Goal: Task Accomplishment & Management: Complete application form

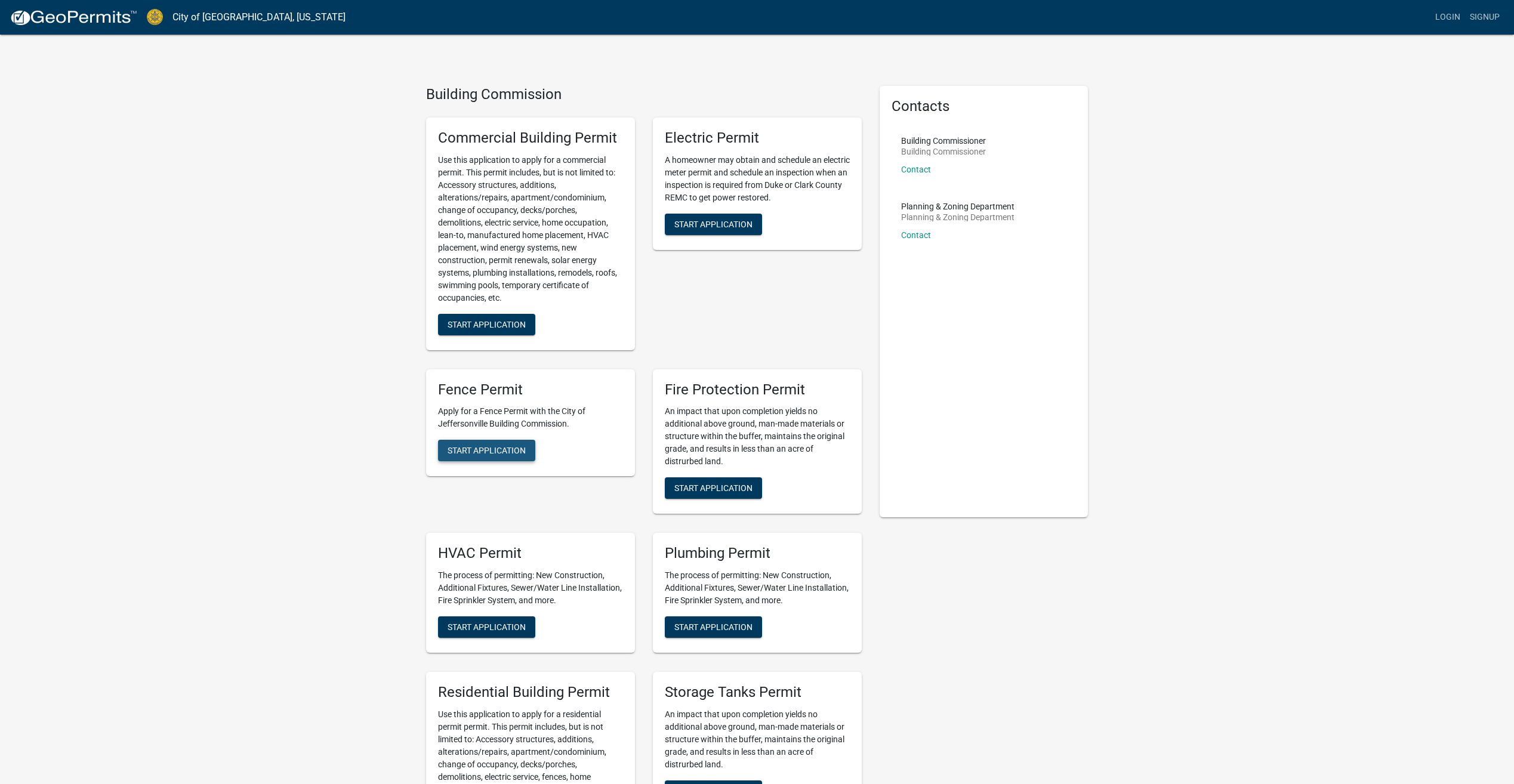
click at [492, 448] on span "Start Application" at bounding box center [487, 450] width 78 height 9
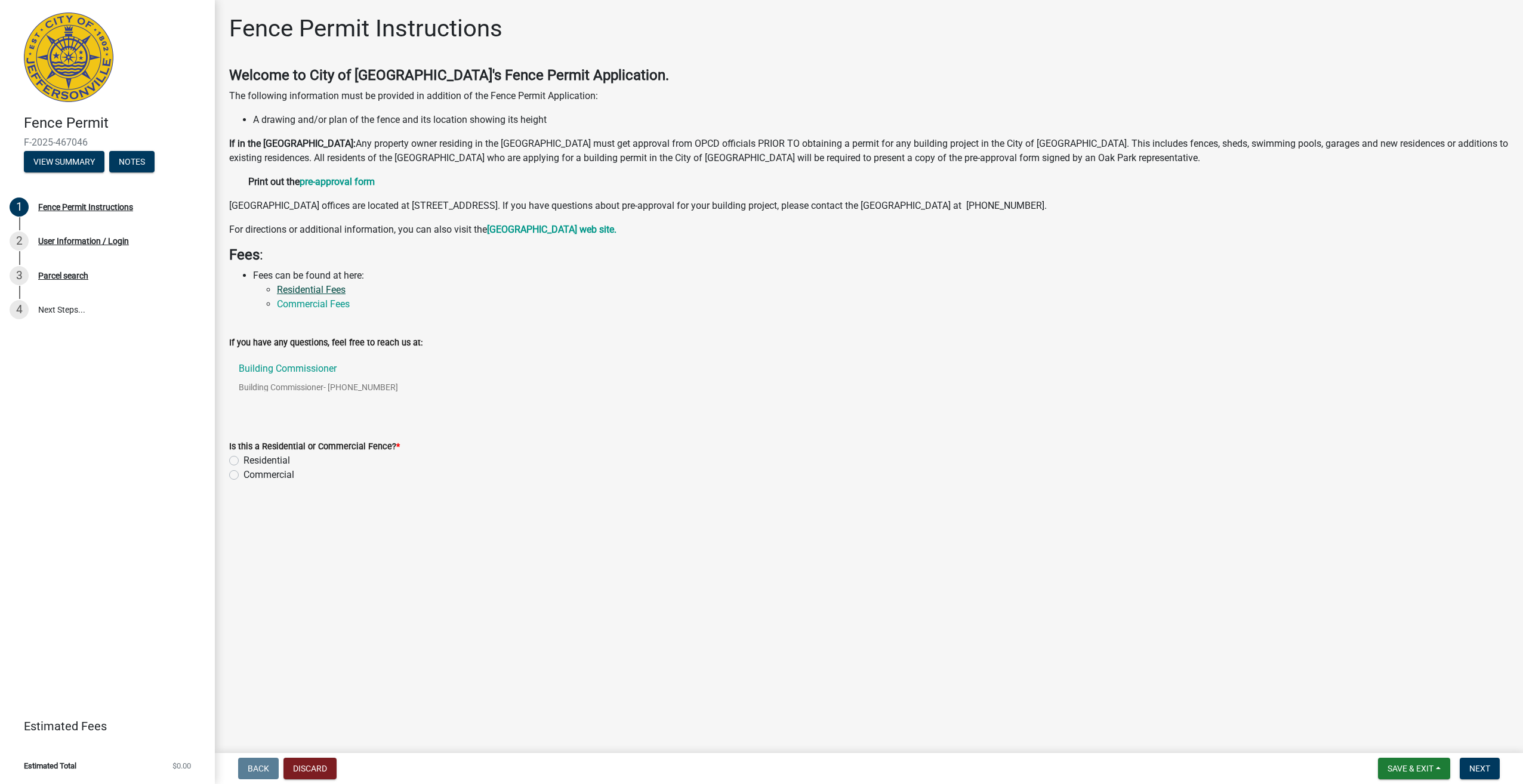
click at [325, 289] on link "Residential Fees" at bounding box center [311, 290] width 69 height 11
click at [91, 204] on div "Fence Permit Instructions" at bounding box center [86, 207] width 95 height 8
click at [56, 164] on button "View Summary" at bounding box center [64, 162] width 81 height 22
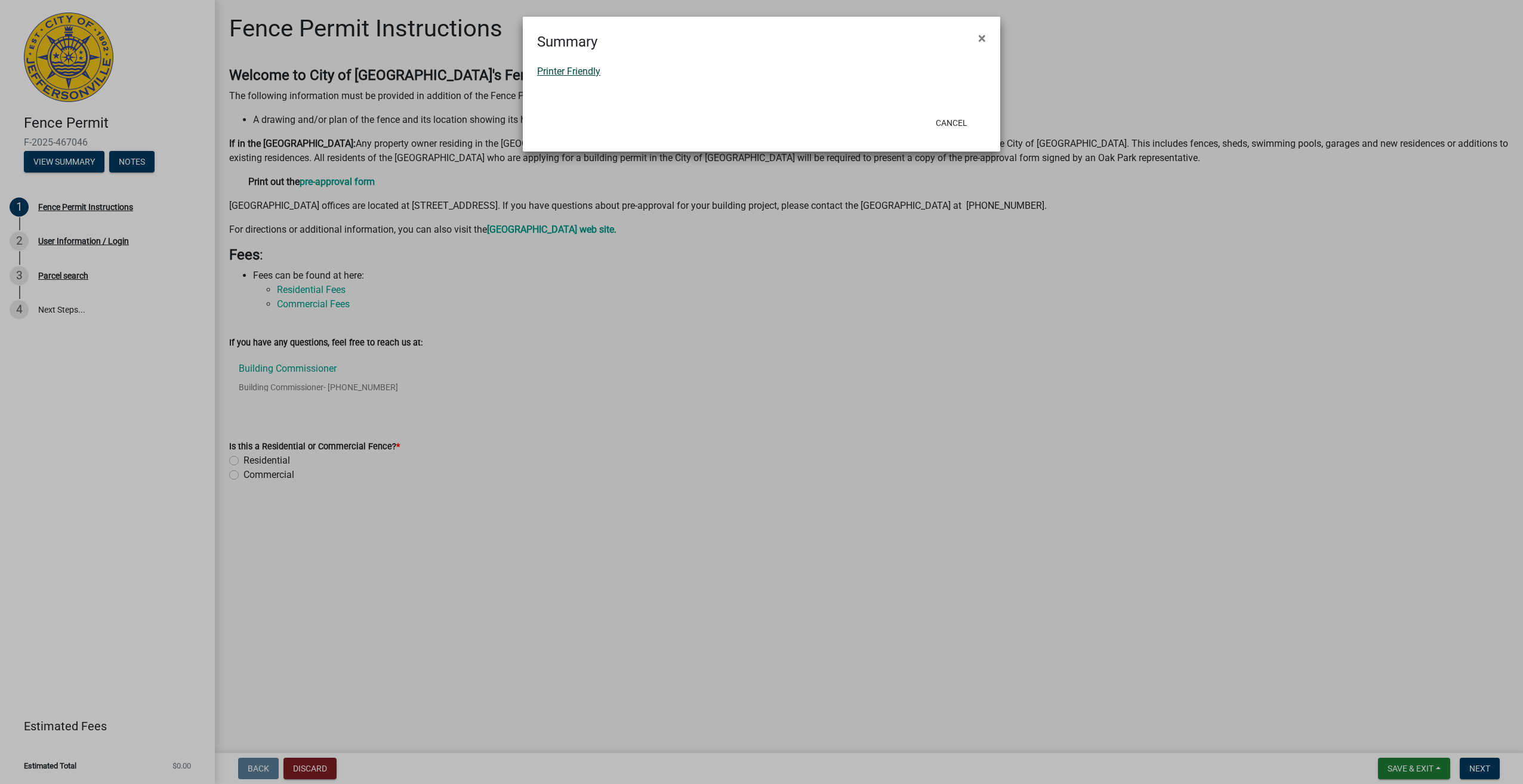
click at [572, 71] on link "Printer Friendly" at bounding box center [569, 71] width 63 height 11
click at [982, 37] on span "×" at bounding box center [982, 38] width 8 height 17
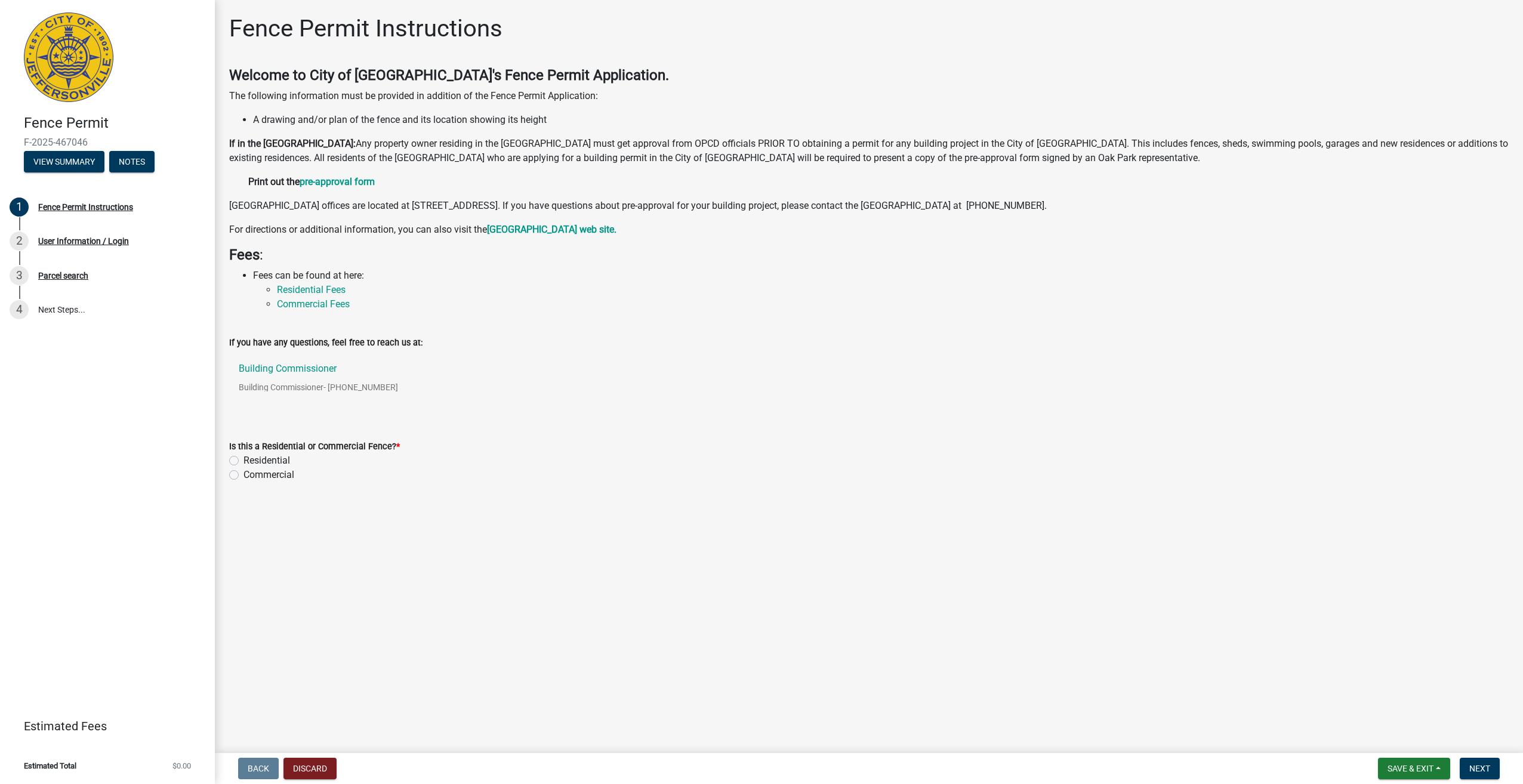
click at [244, 462] on label "Residential" at bounding box center [266, 460] width 46 height 14
click at [244, 461] on input "Residential" at bounding box center [247, 457] width 8 height 8
radio input "true"
click at [1478, 764] on span "Next" at bounding box center [1480, 768] width 21 height 9
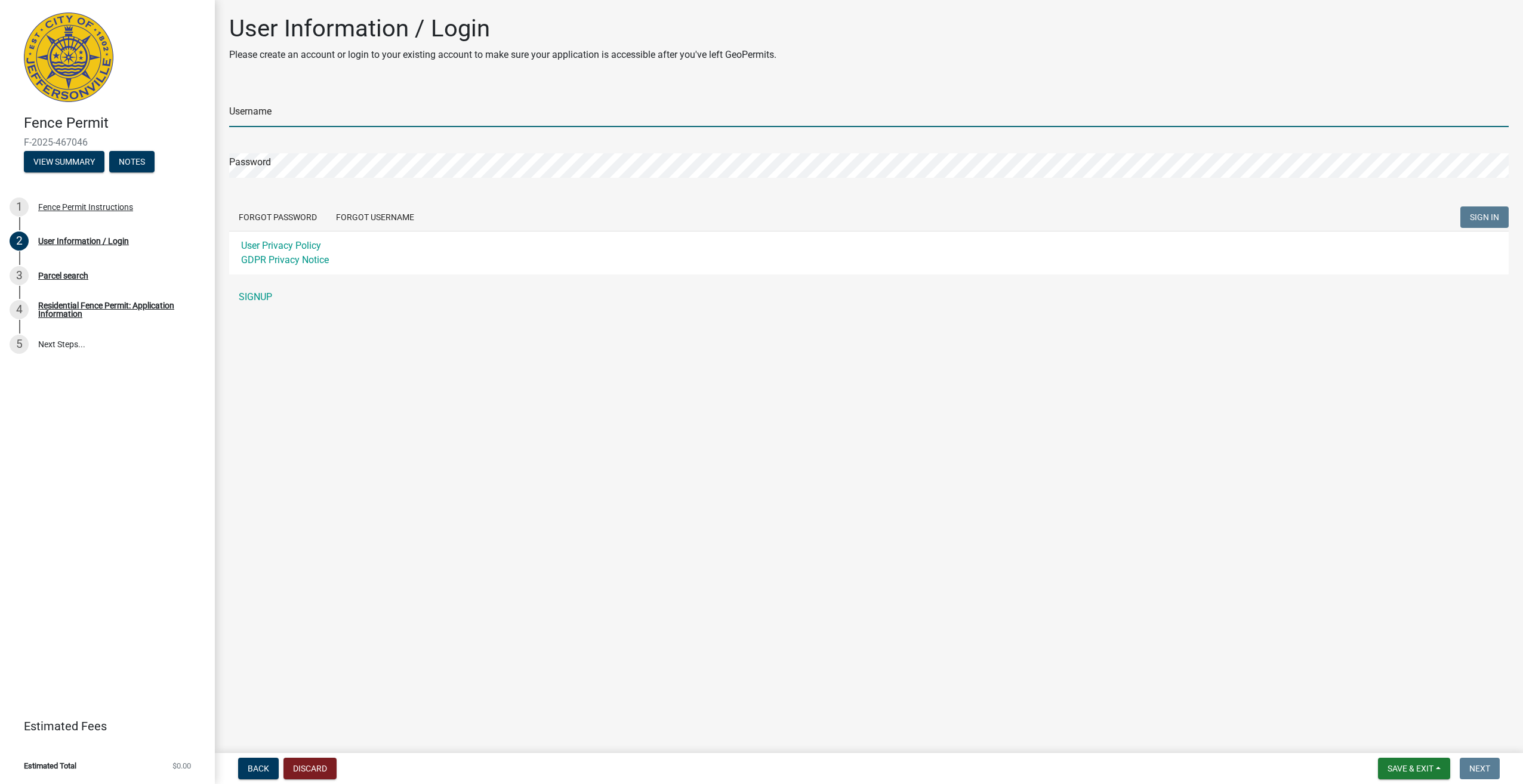
click at [279, 110] on input "Username" at bounding box center [869, 115] width 1279 height 24
type input "meoshucks812"
click at [1491, 219] on span "SIGN IN" at bounding box center [1485, 217] width 29 height 9
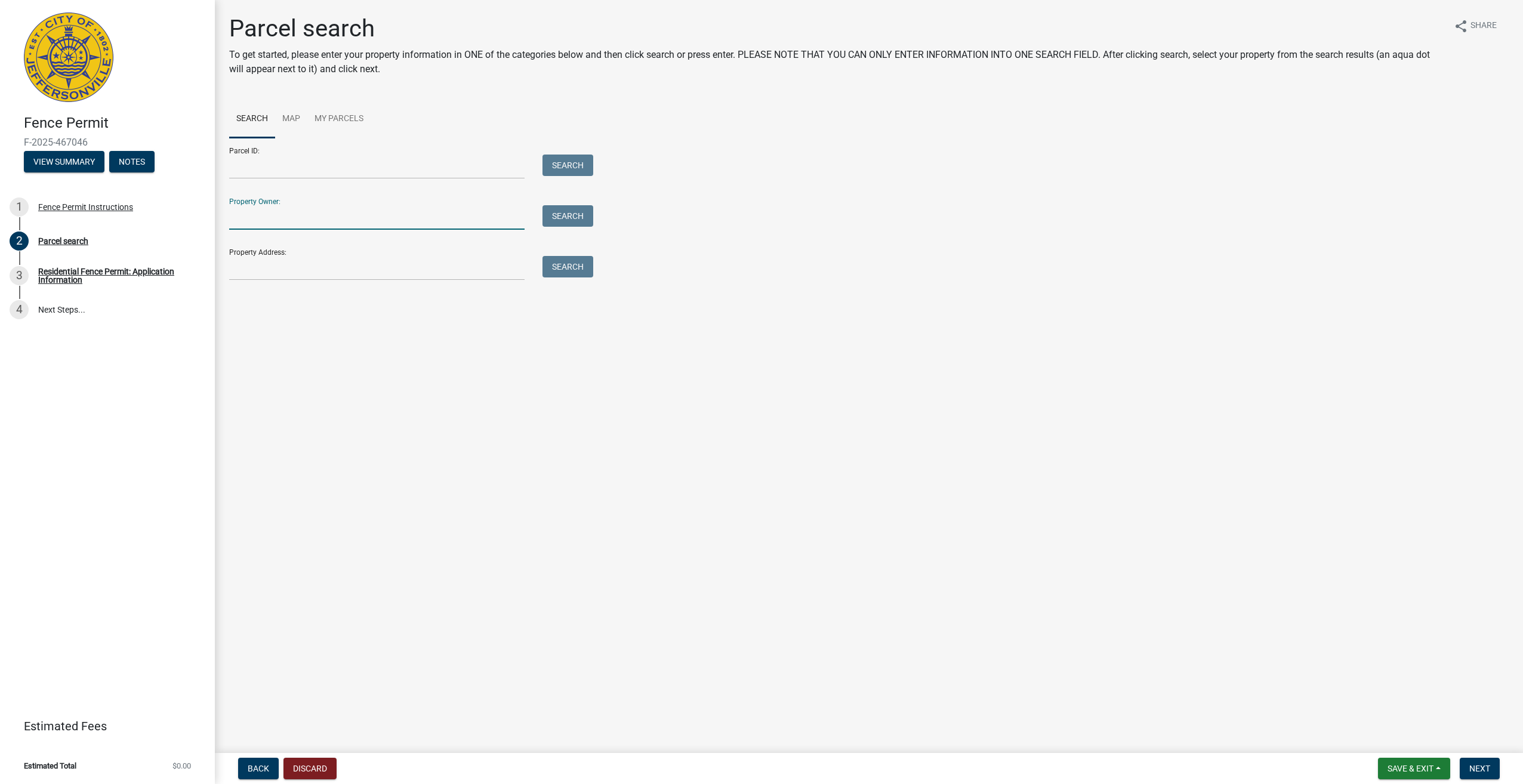
click at [266, 211] on input "Property Owner:" at bounding box center [377, 217] width 296 height 24
type input "Shuck"
type input "304 Slate Run Dr."
click at [270, 301] on button "Search All" at bounding box center [263, 300] width 68 height 22
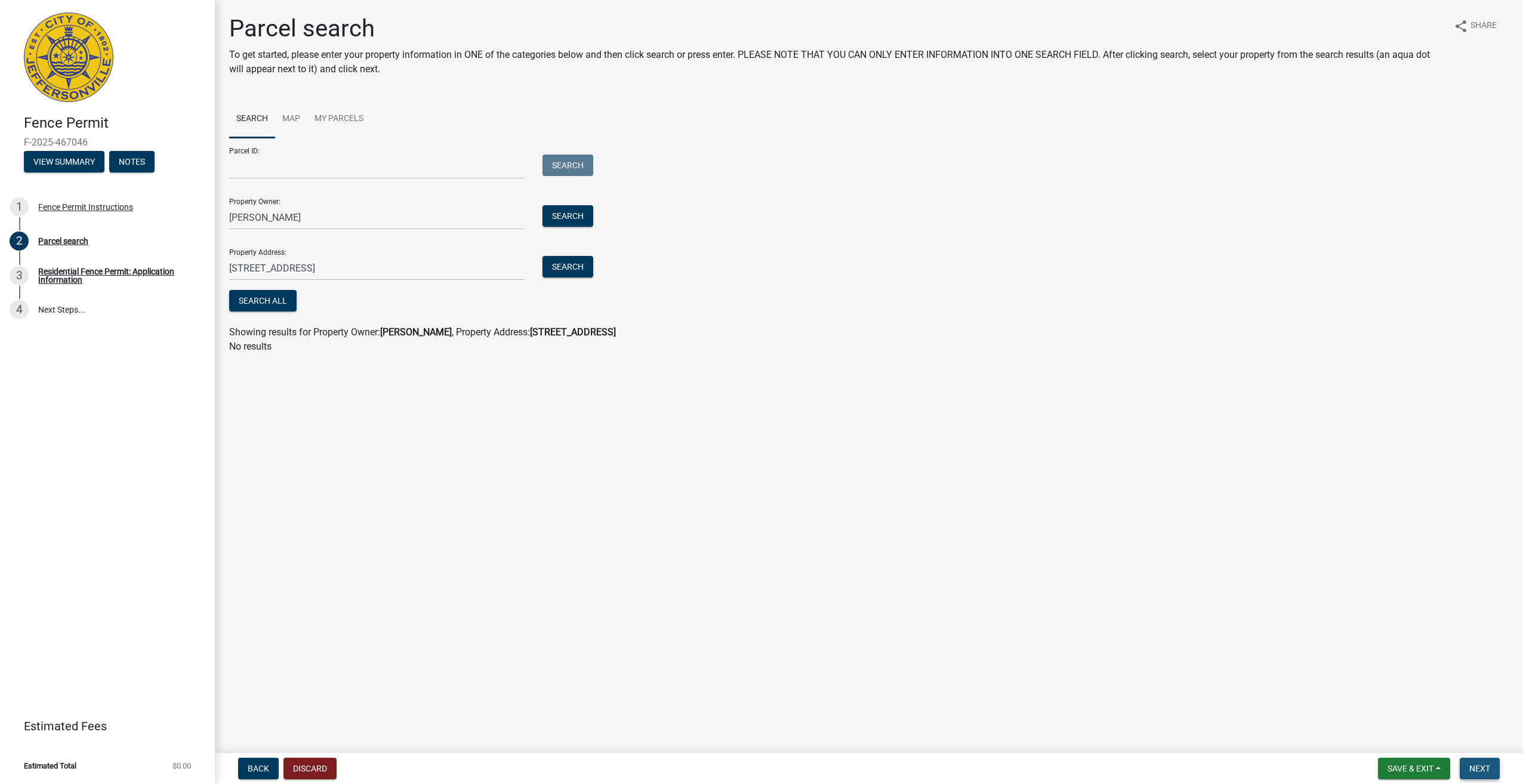
click at [1479, 768] on span "Next" at bounding box center [1480, 768] width 21 height 9
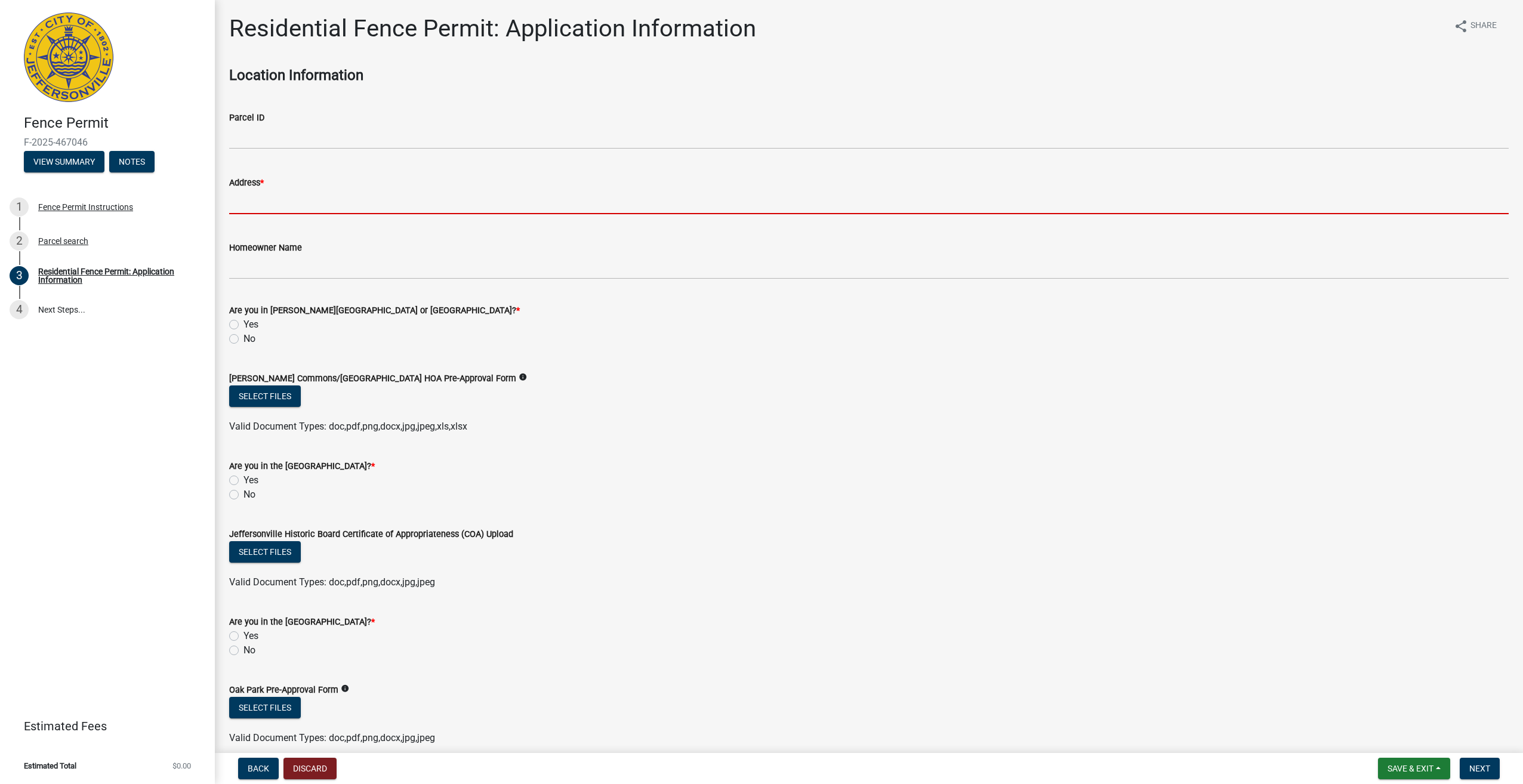
click at [284, 190] on input "Address *" at bounding box center [869, 201] width 1279 height 24
type input "[STREET_ADDRESS]"
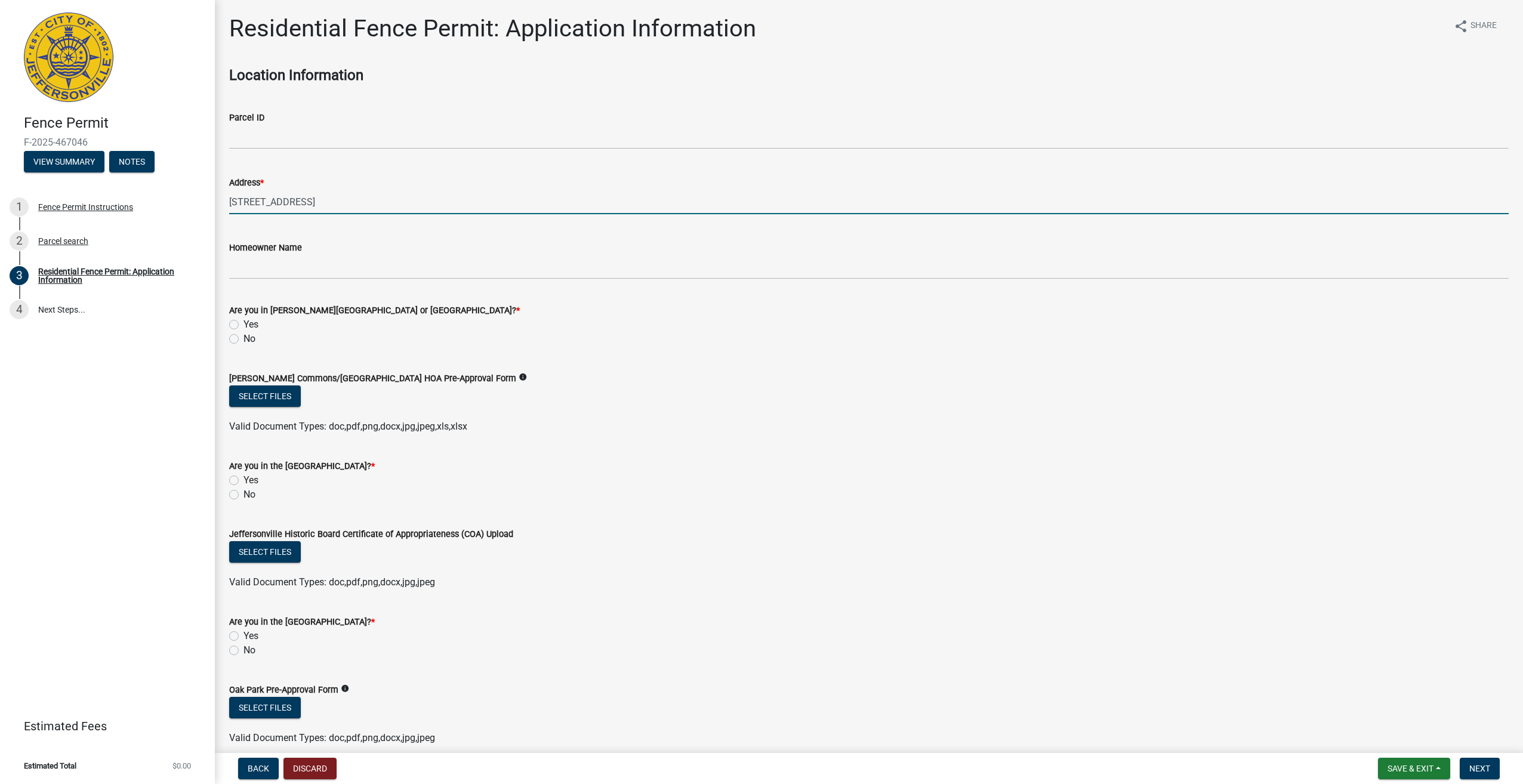
type input "Paula L Shuck"
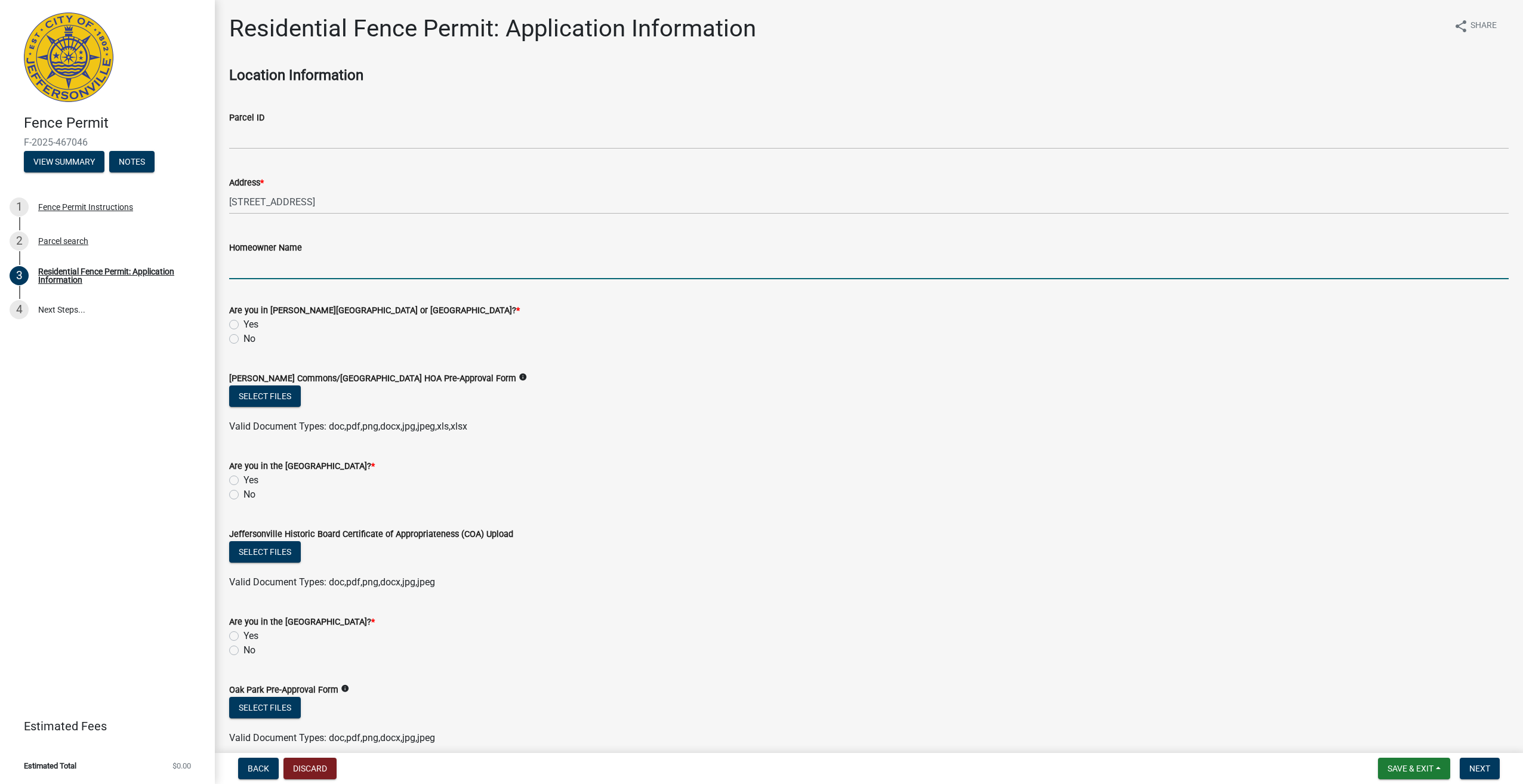
click at [287, 260] on input "Homeowner Name" at bounding box center [869, 266] width 1279 height 24
type input "[PERSON_NAME]"
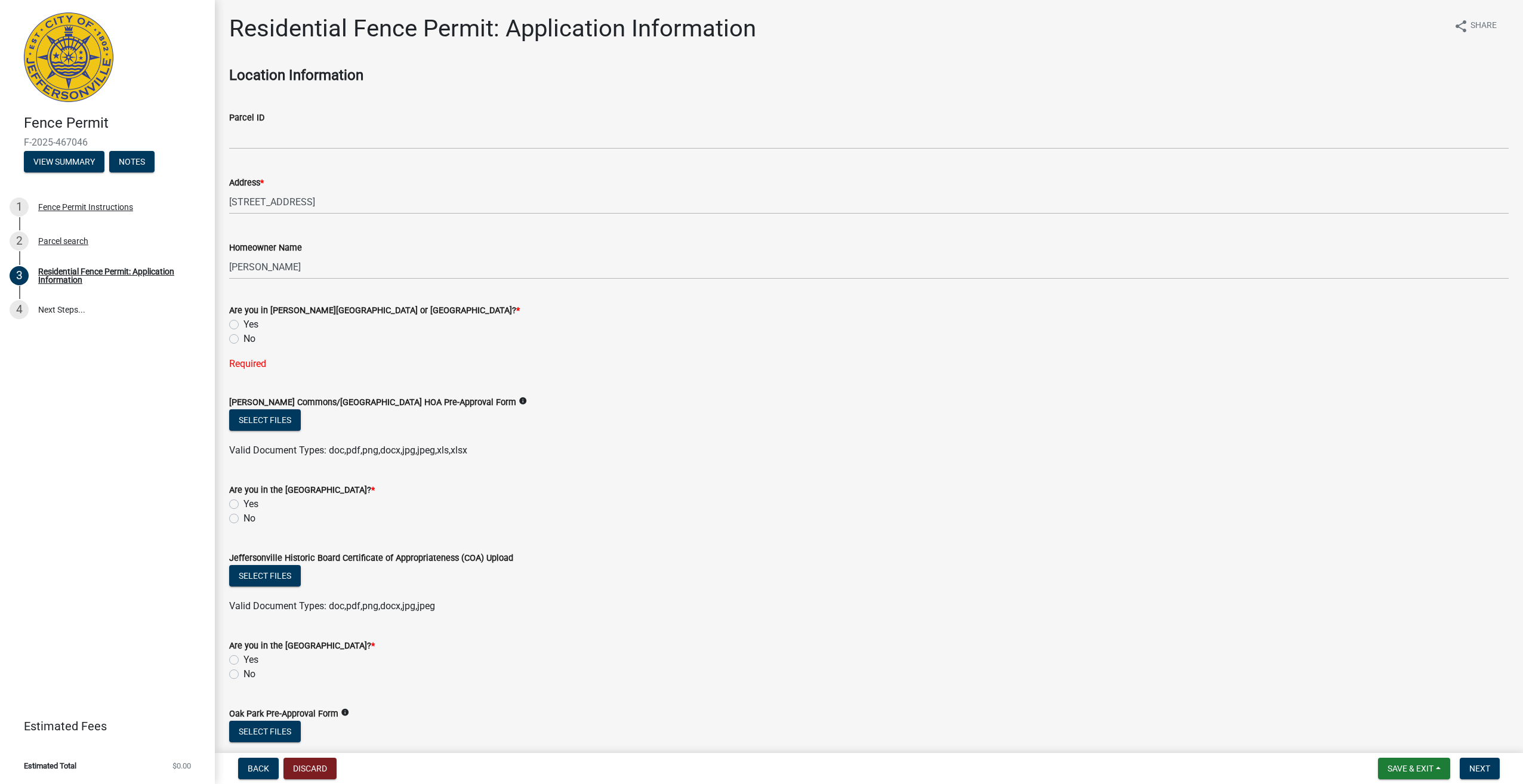
click at [244, 341] on label "No" at bounding box center [249, 339] width 12 height 14
click at [244, 339] on input "No" at bounding box center [247, 336] width 8 height 8
radio input "true"
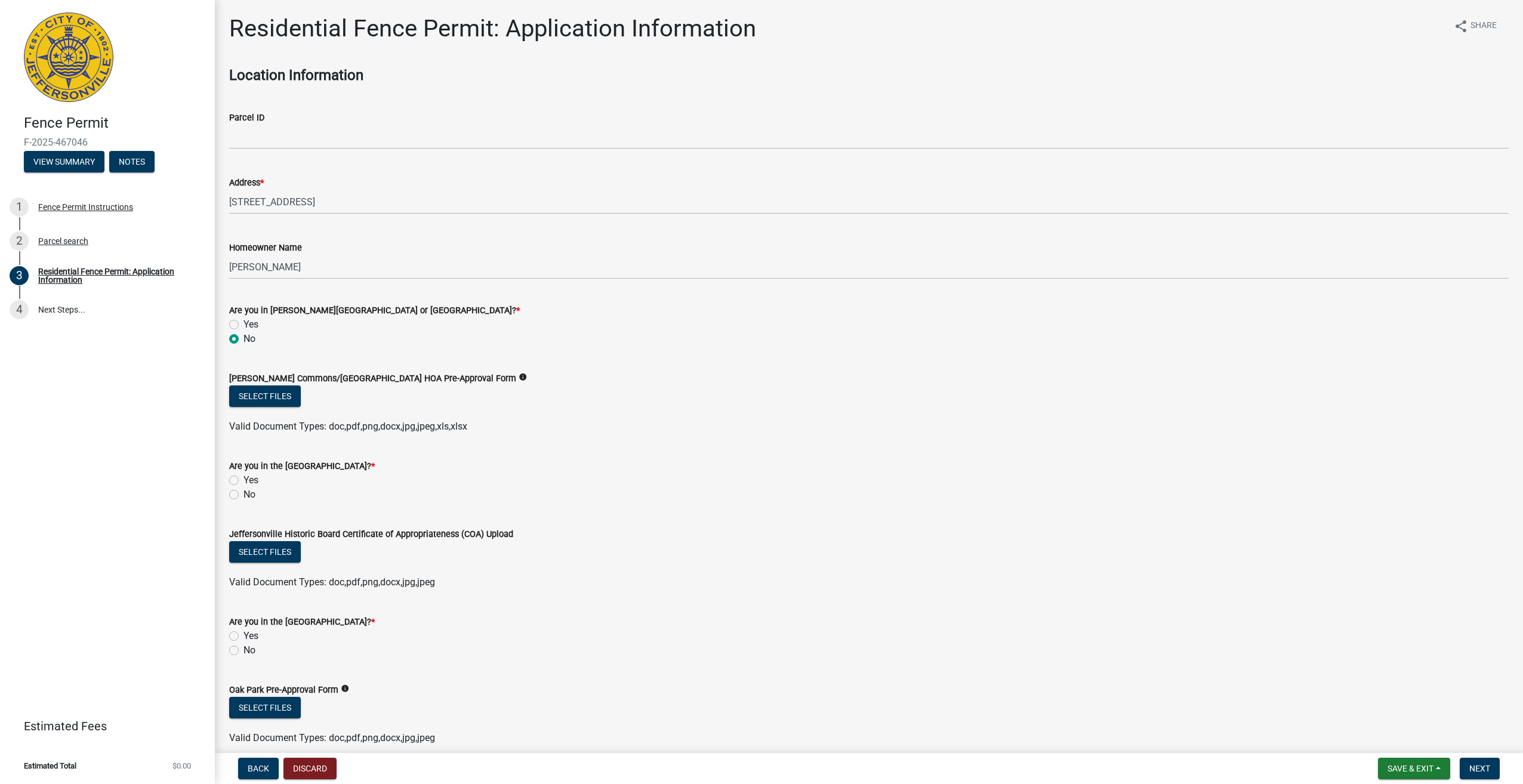
click at [244, 495] on label "No" at bounding box center [249, 494] width 12 height 14
click at [244, 495] on input "No" at bounding box center [247, 491] width 8 height 8
radio input "true"
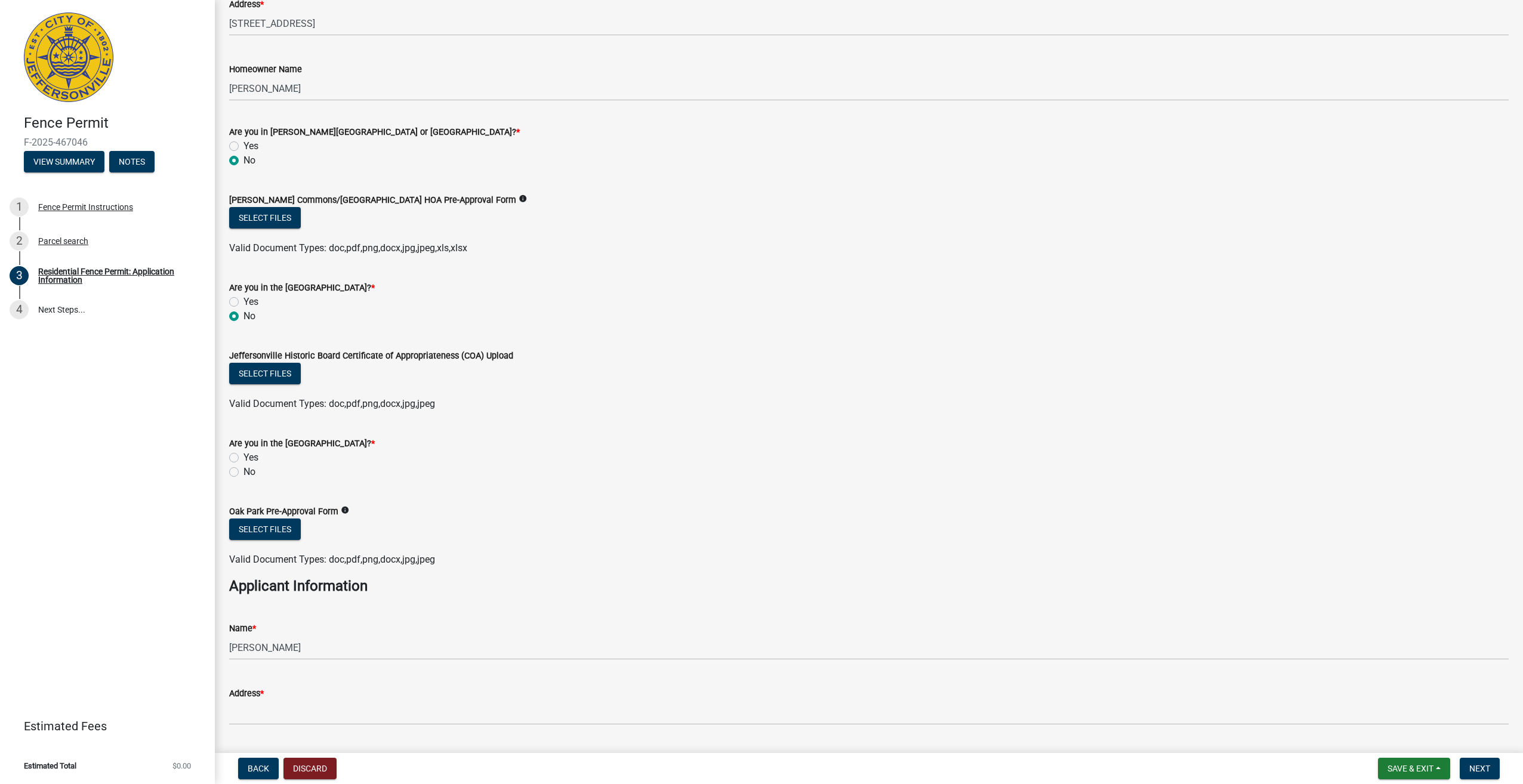
scroll to position [179, 0]
click at [244, 473] on label "No" at bounding box center [249, 471] width 12 height 14
click at [244, 472] on input "No" at bounding box center [247, 468] width 8 height 8
radio input "true"
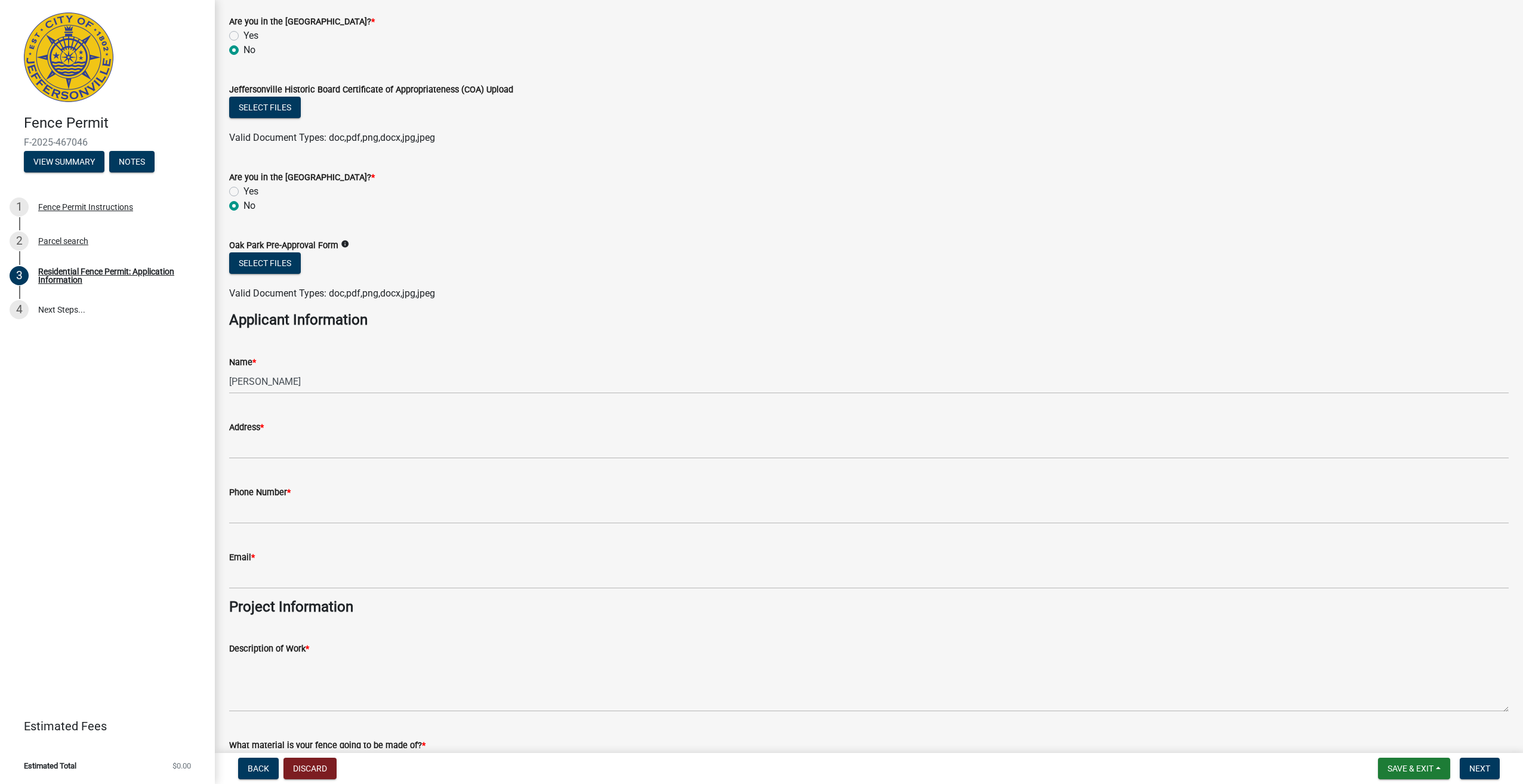
scroll to position [596, 0]
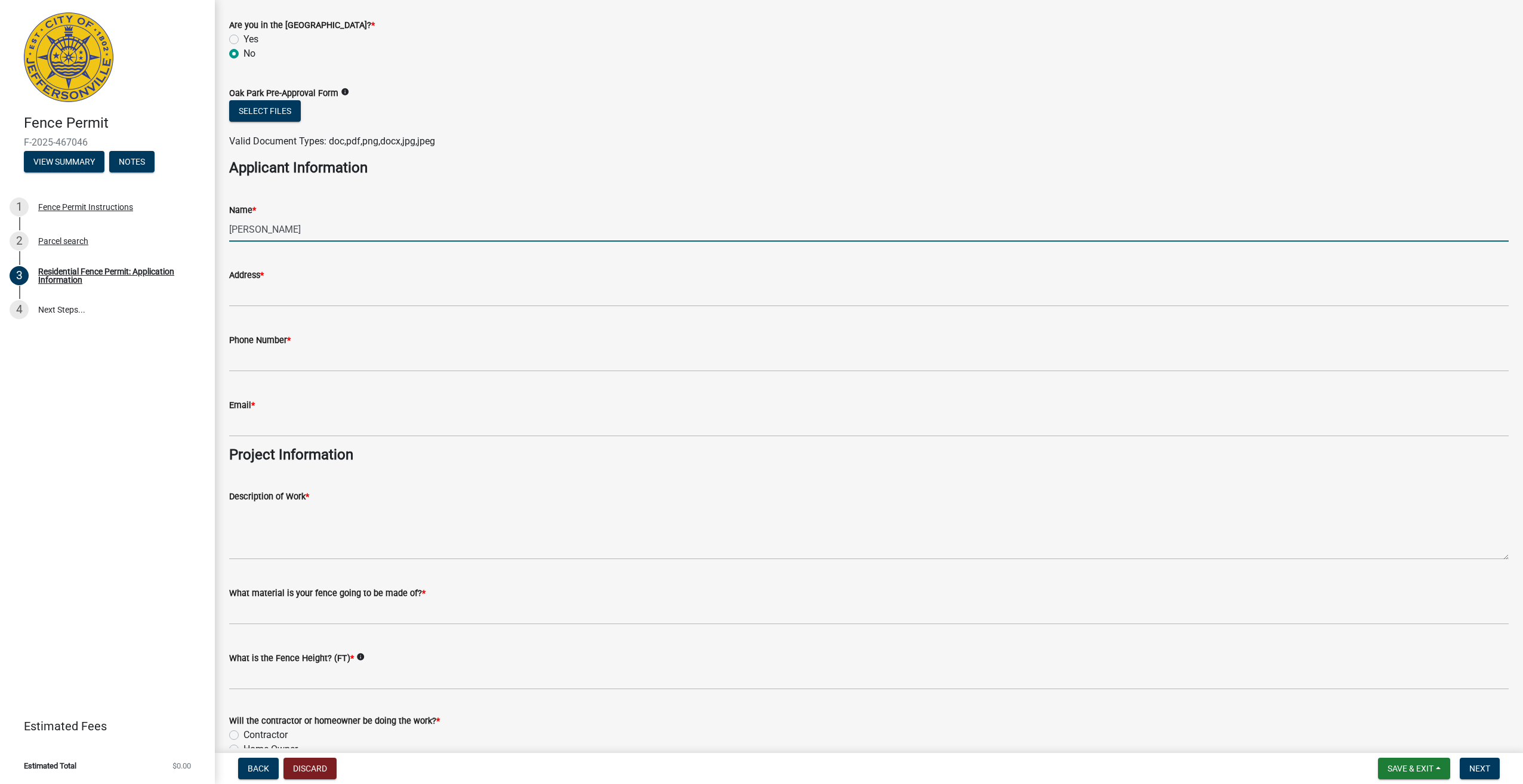
click at [253, 228] on input "Paula L Shuck" at bounding box center [869, 229] width 1279 height 24
type input "[PERSON_NAME]"
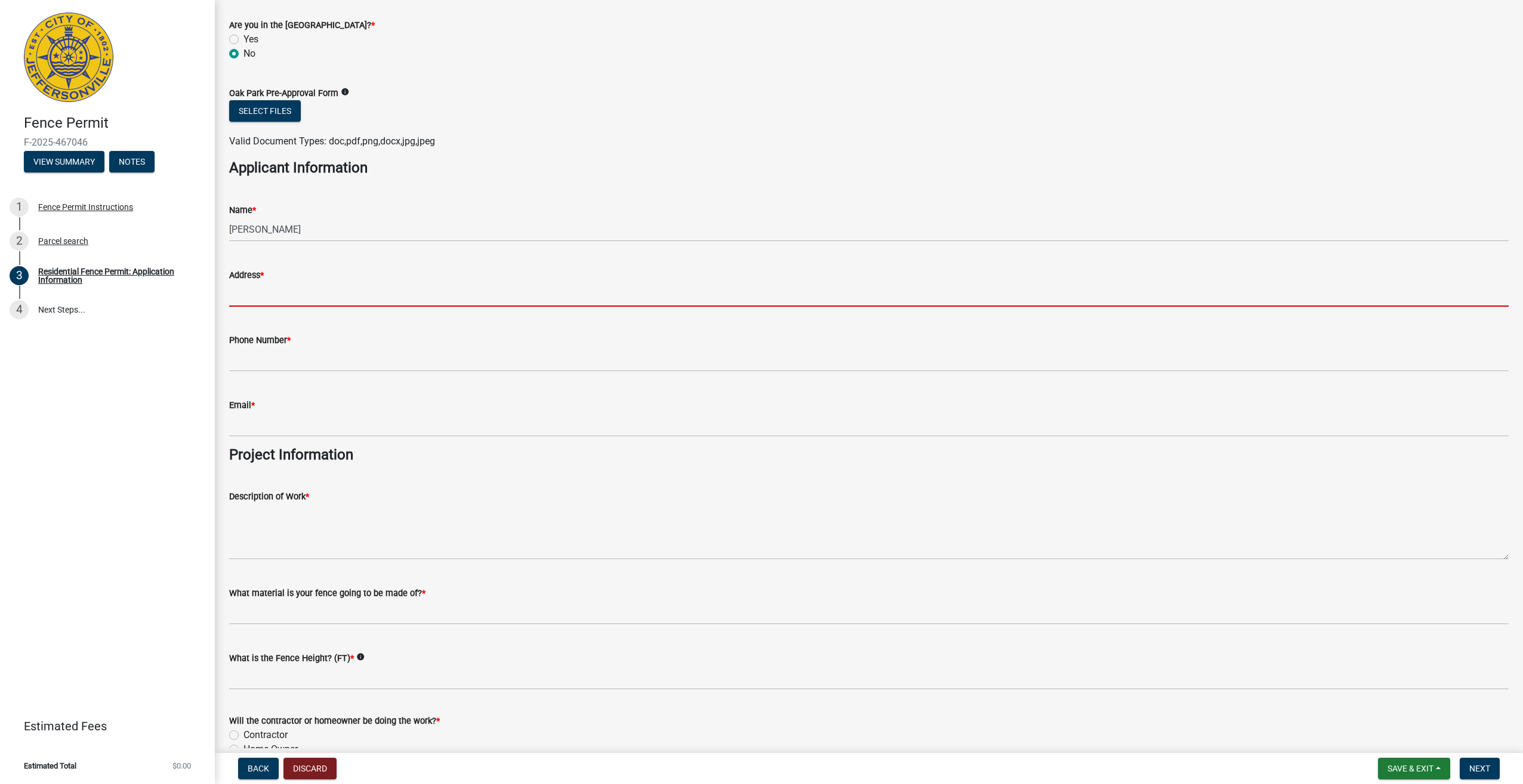
drag, startPoint x: 252, startPoint y: 294, endPoint x: 271, endPoint y: 294, distance: 19.0
click at [253, 294] on input "Address *" at bounding box center [869, 294] width 1279 height 24
type input "[STREET_ADDRESS]"
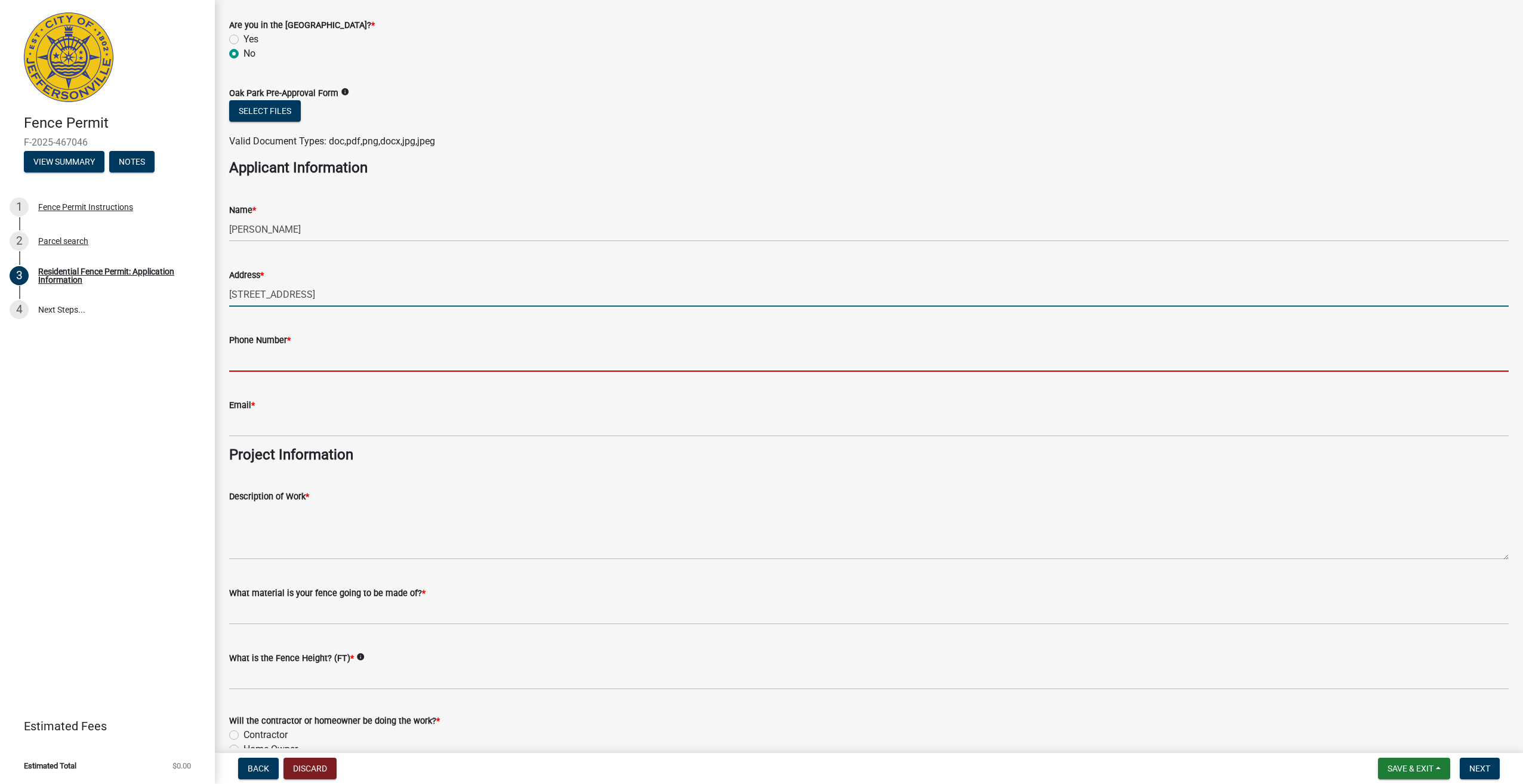
type input "5022717252"
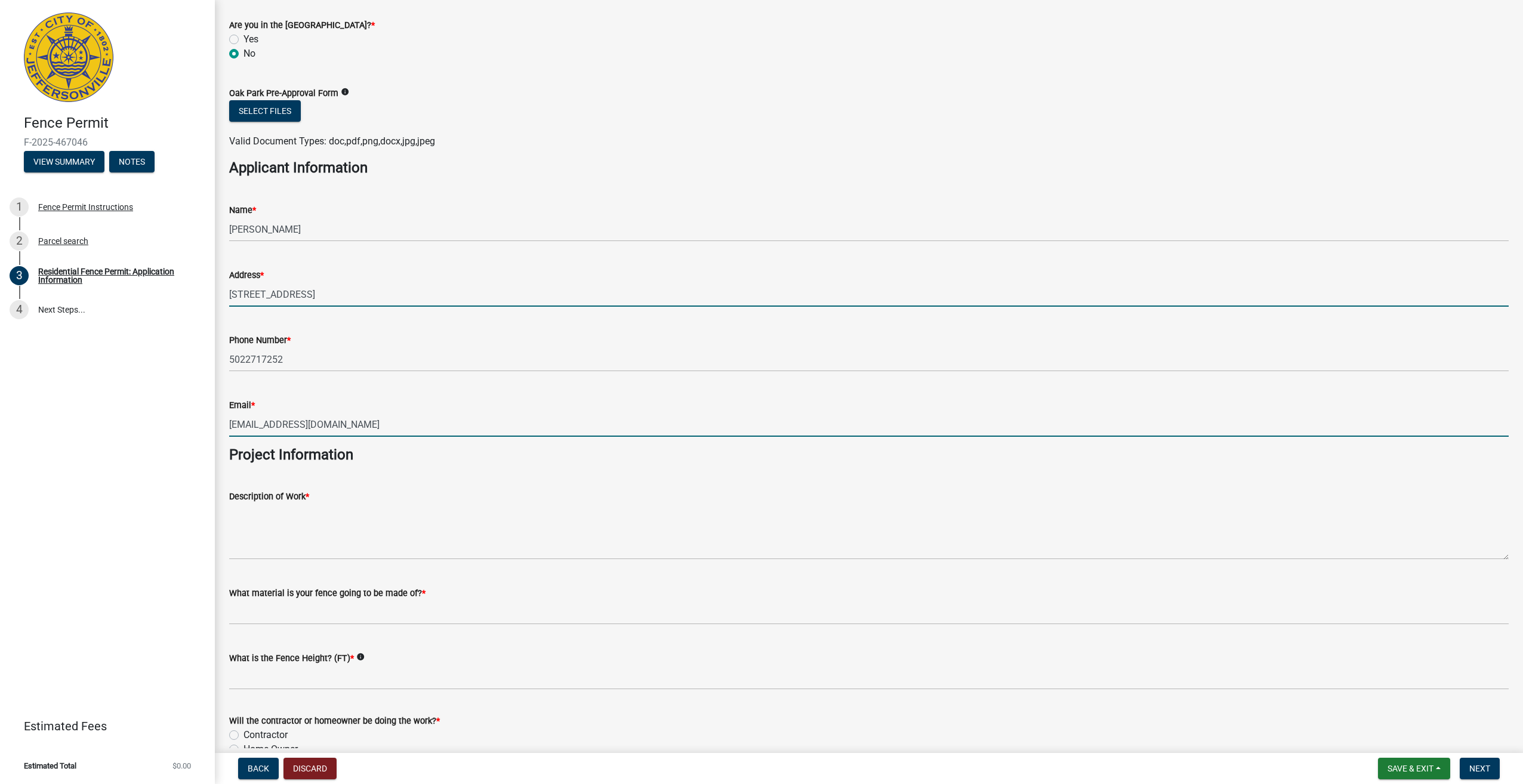
click at [270, 421] on input "plshuck17@gmail.com" at bounding box center [869, 424] width 1279 height 24
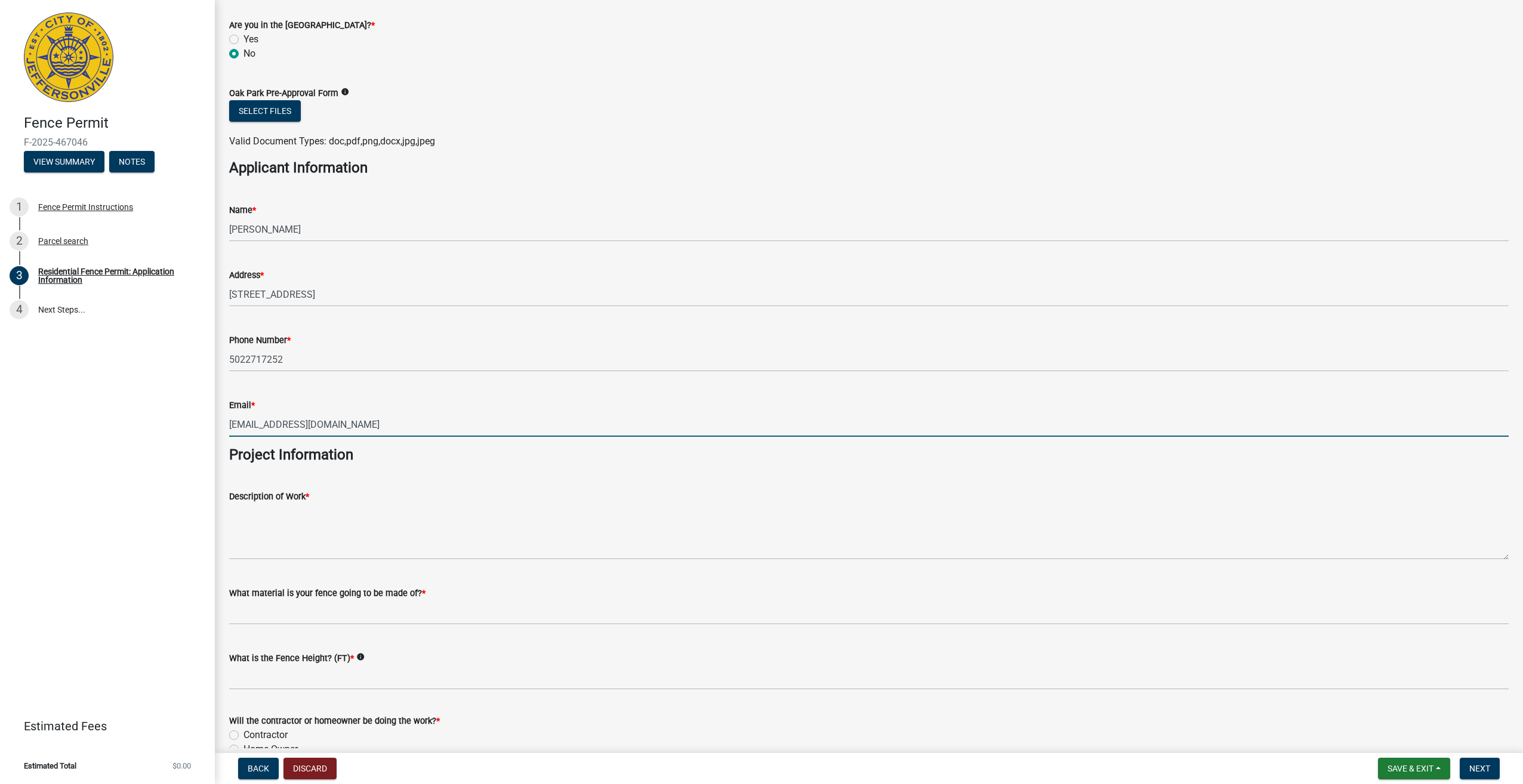
click at [271, 421] on input "plshuck17@gmail.com" at bounding box center [869, 424] width 1279 height 24
type input "[EMAIL_ADDRESS][DOMAIN_NAME]"
click at [287, 359] on input "5022717252" at bounding box center [869, 359] width 1279 height 24
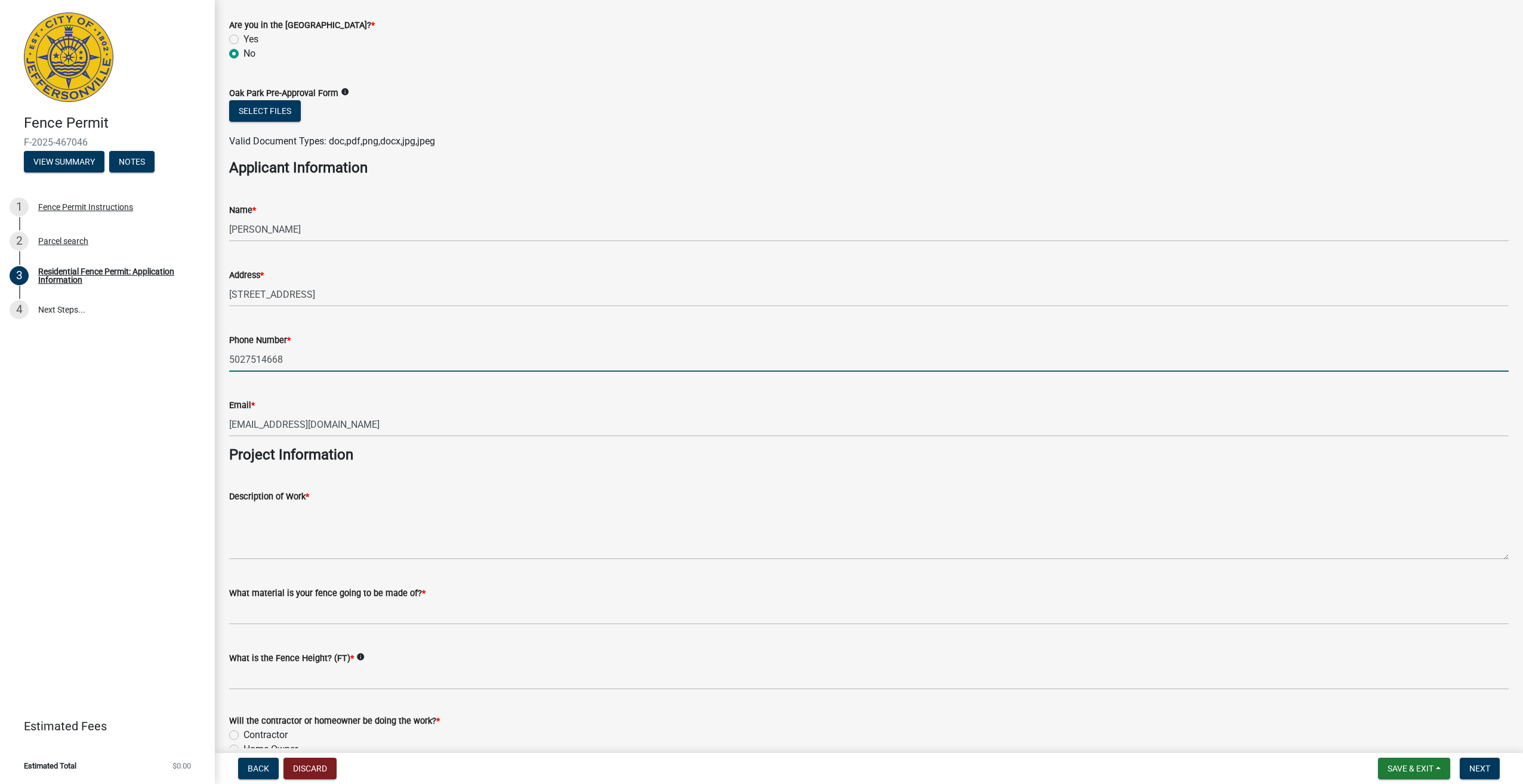
type input "5027514668"
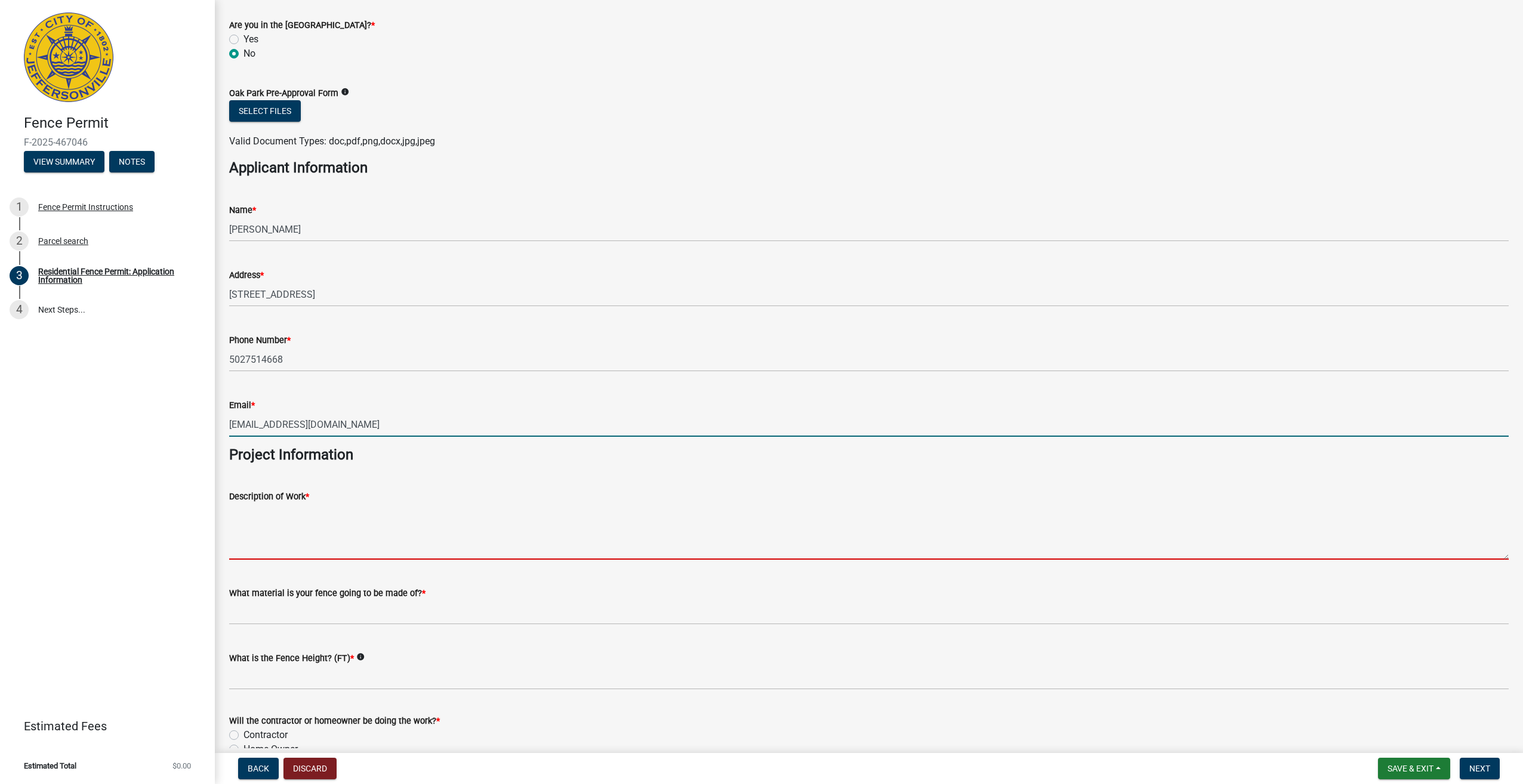
click at [253, 539] on textarea "Description of Work *" at bounding box center [869, 531] width 1279 height 56
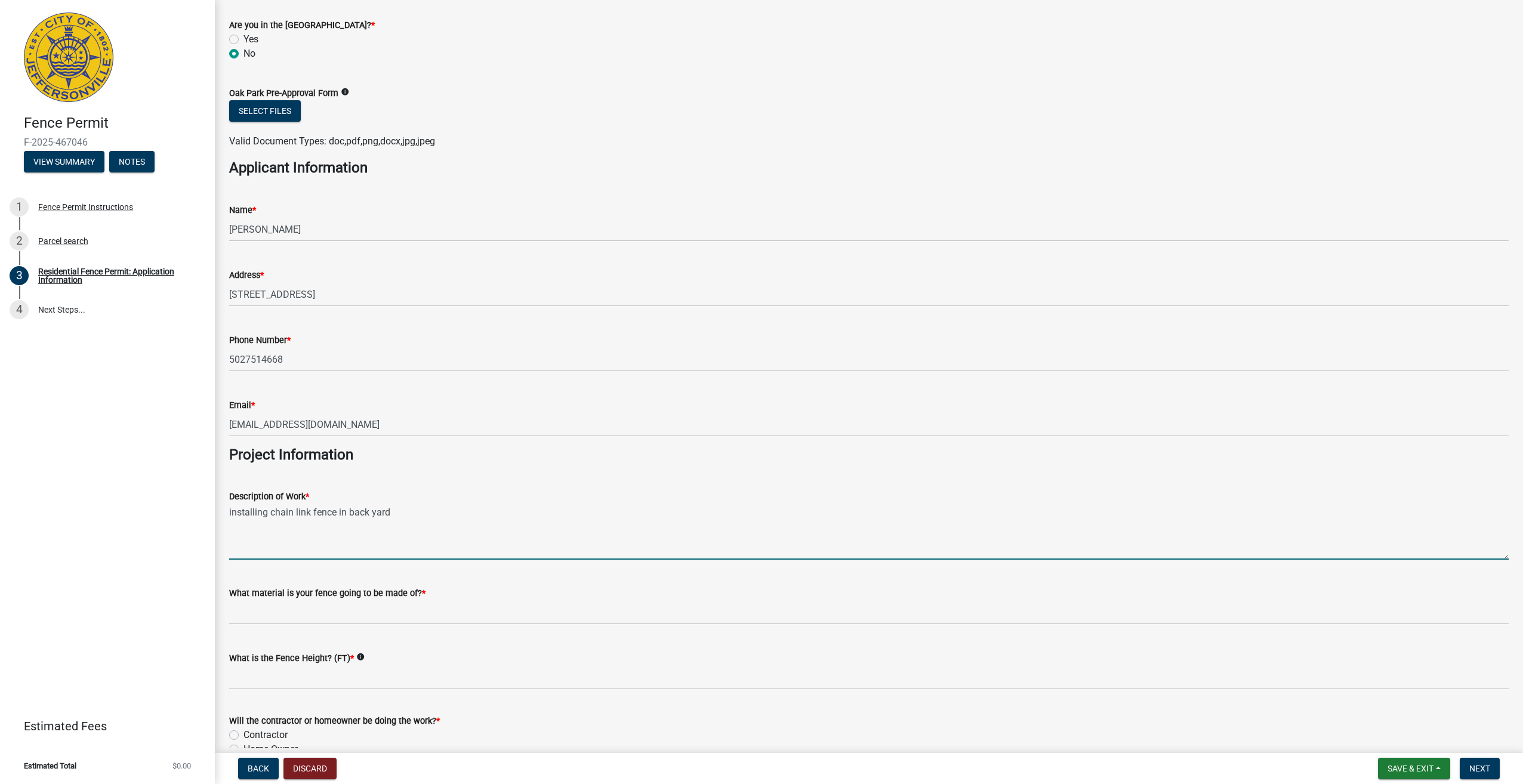
type textarea "installing chain link fence in back yard"
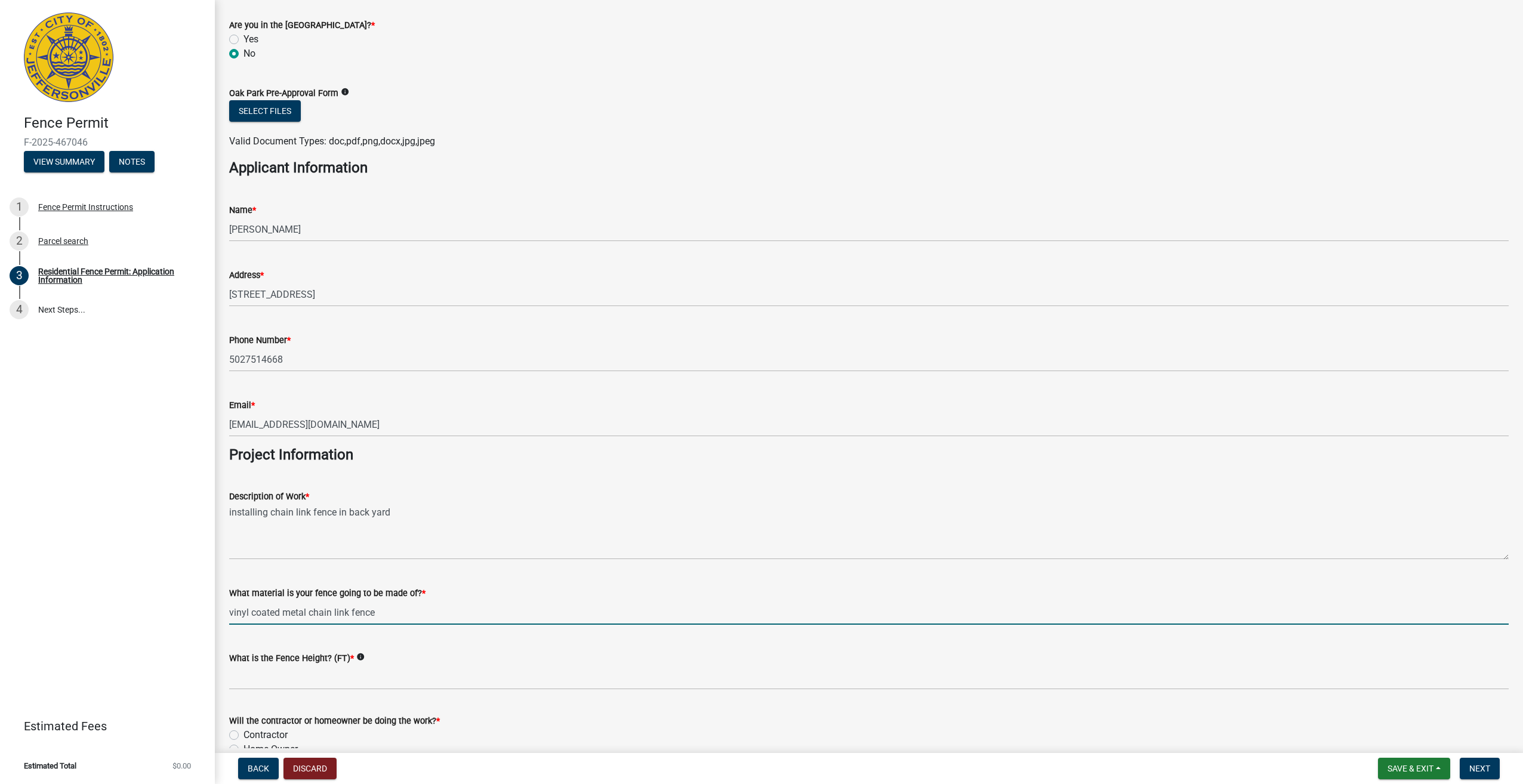
type input "vinyl coated metal chain link fence"
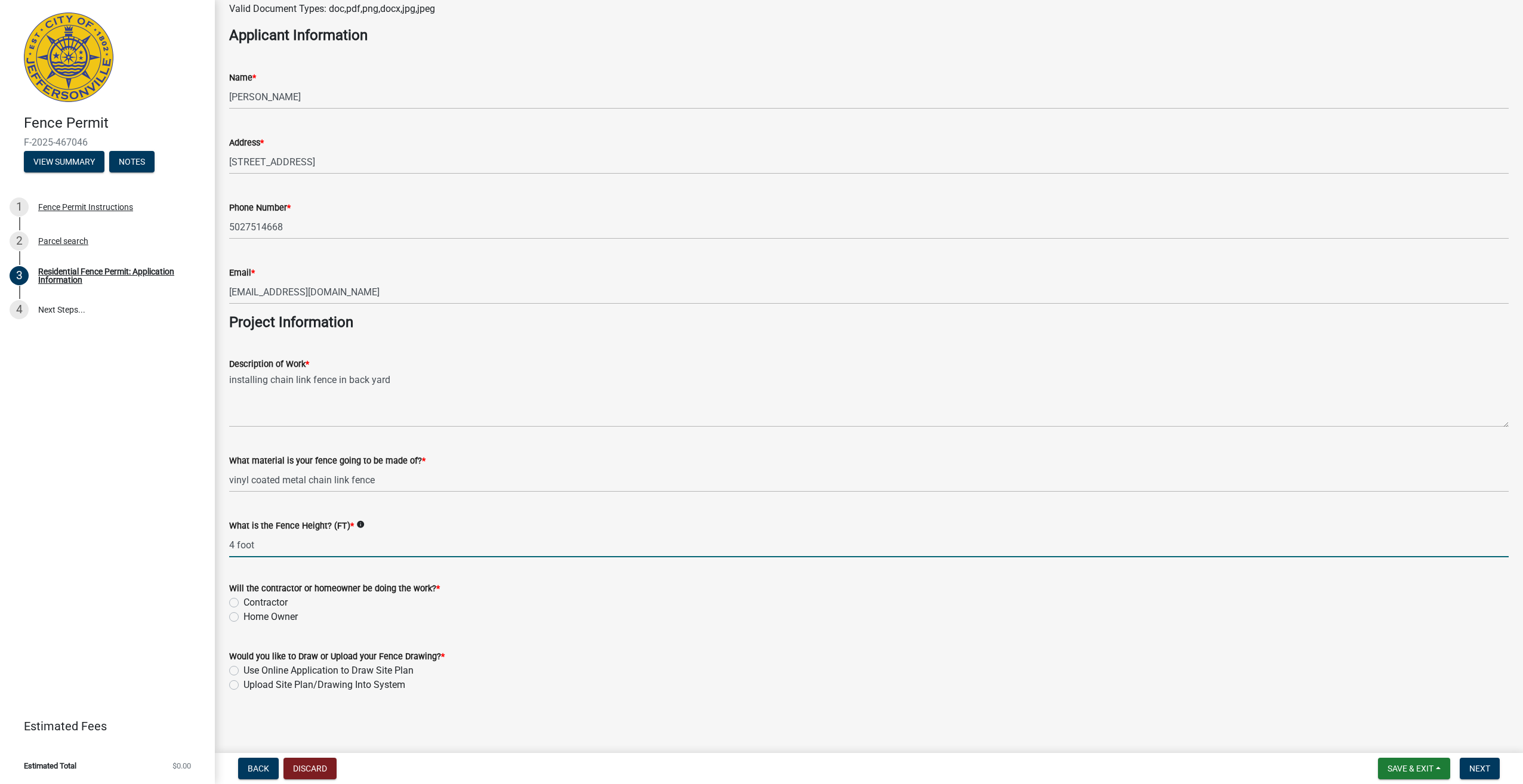
scroll to position [730, 0]
type input "4 foot"
click at [239, 615] on div "Home Owner" at bounding box center [869, 616] width 1279 height 14
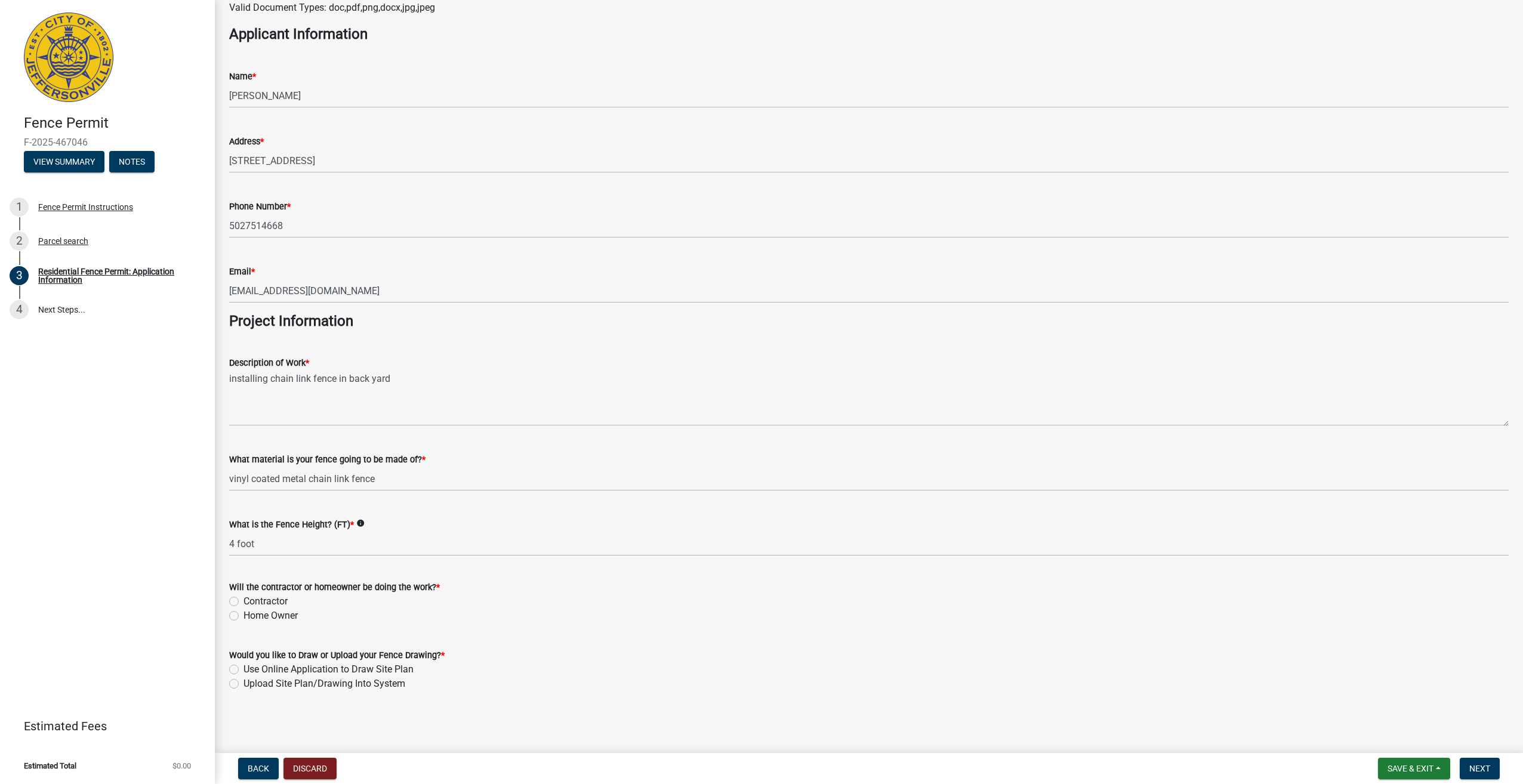
click at [239, 616] on div "Home Owner" at bounding box center [869, 616] width 1279 height 14
click at [244, 616] on label "Home Owner" at bounding box center [271, 616] width 55 height 14
click at [244, 616] on input "Home Owner" at bounding box center [247, 612] width 8 height 8
radio input "true"
click at [244, 684] on label "Upload Site Plan/Drawing Into System" at bounding box center [324, 683] width 162 height 14
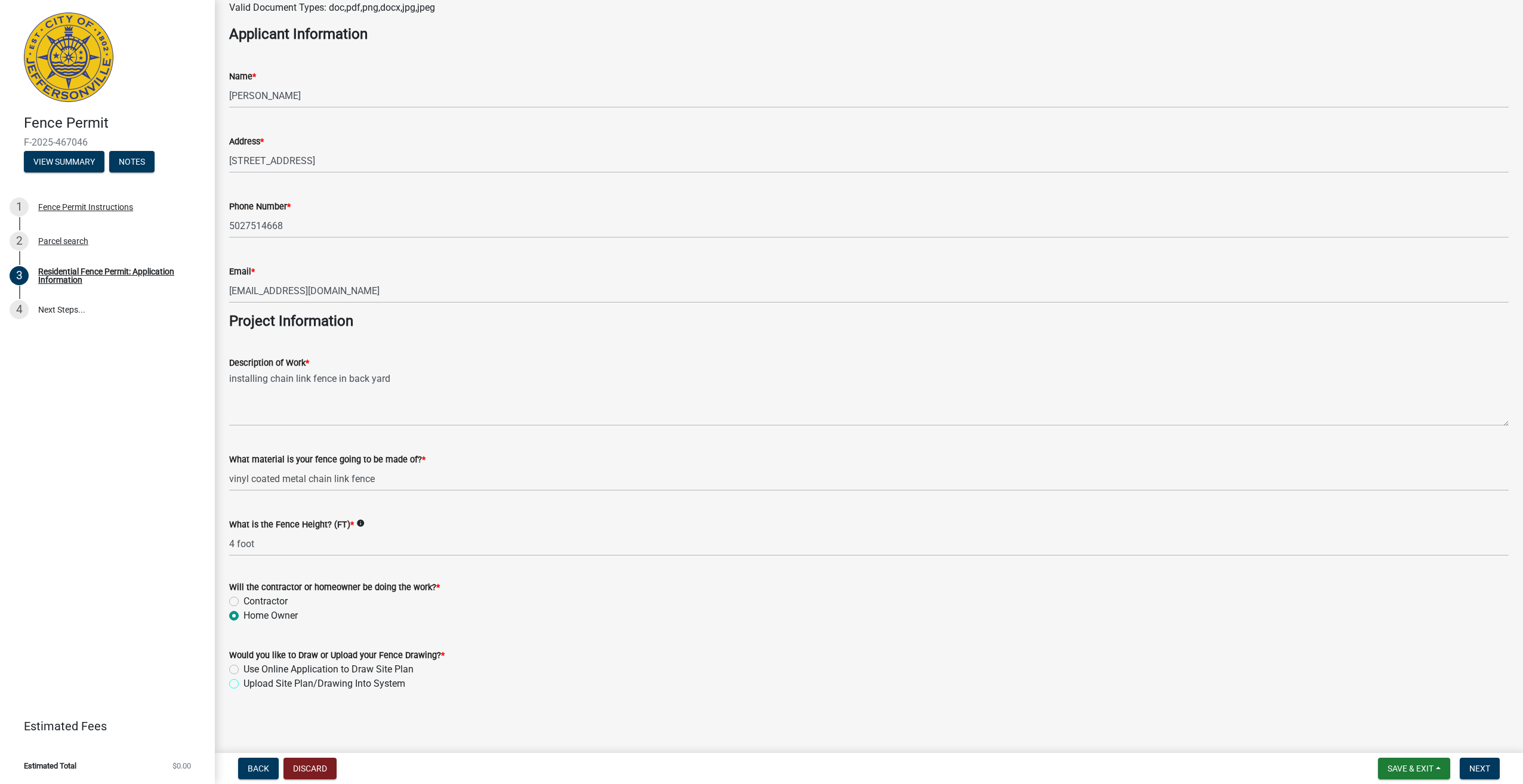
click at [244, 684] on input "Upload Site Plan/Drawing Into System" at bounding box center [247, 680] width 8 height 8
radio input "true"
click at [1485, 764] on span "Next" at bounding box center [1480, 768] width 21 height 9
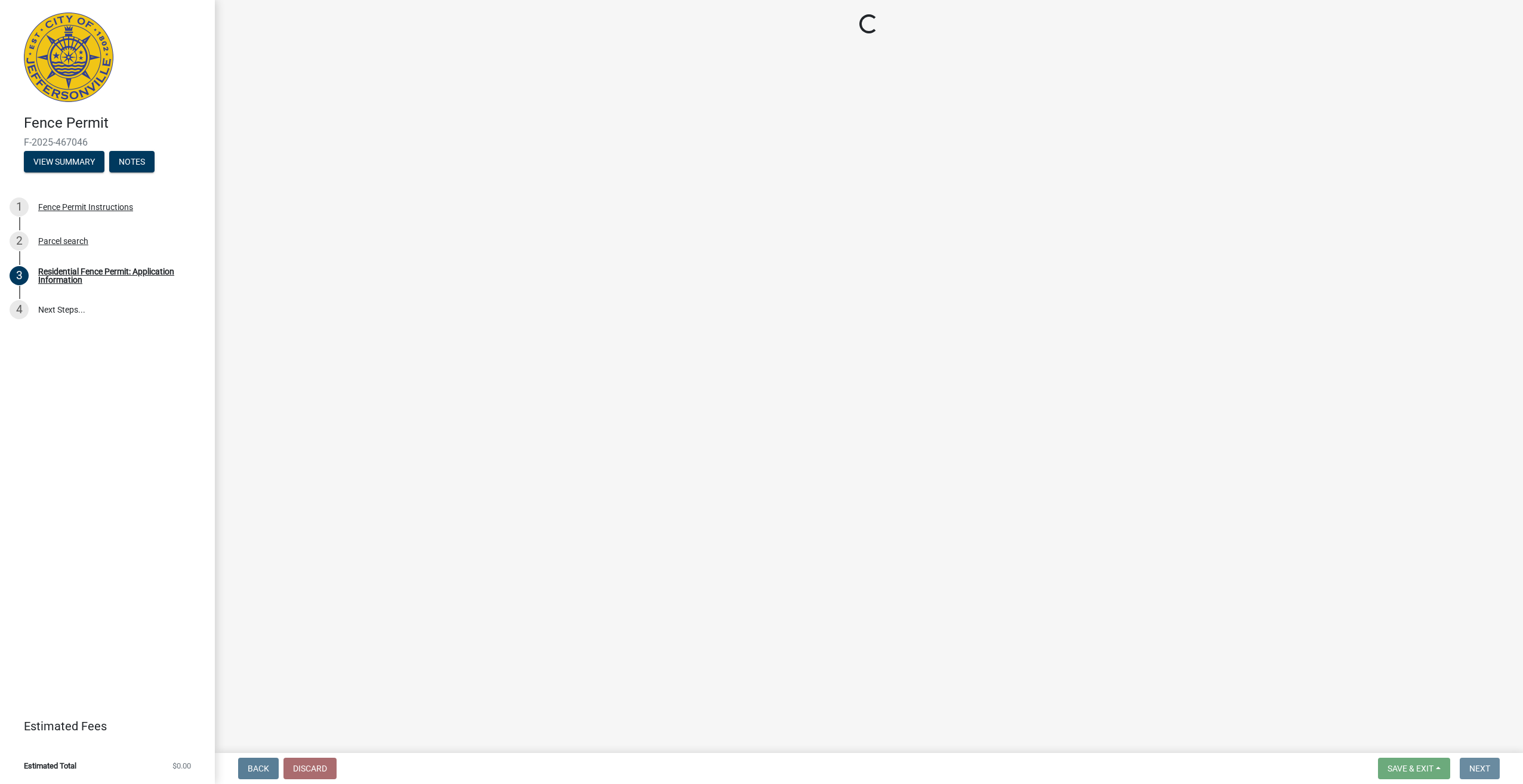
scroll to position [0, 0]
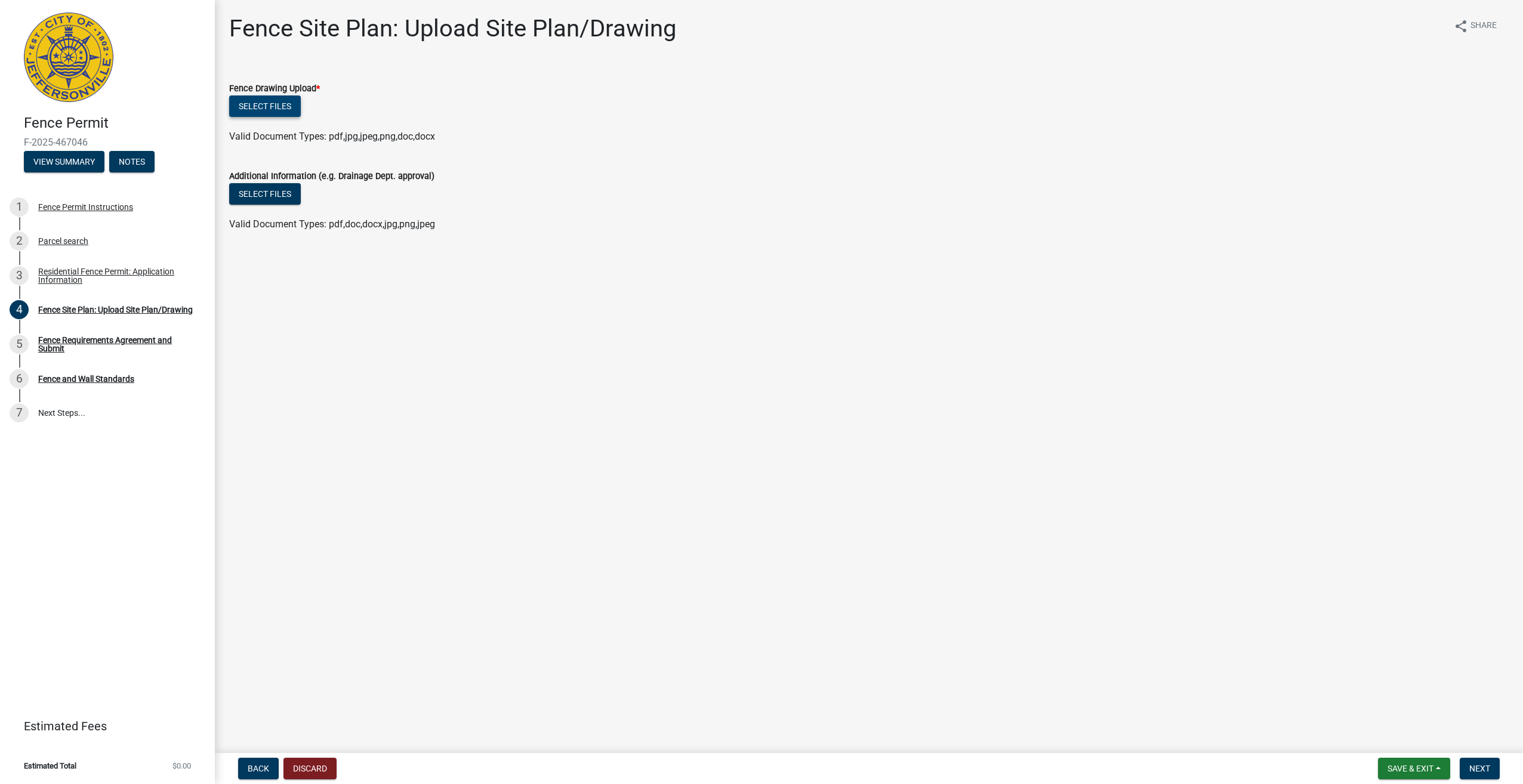
click at [269, 107] on button "Select files" at bounding box center [265, 106] width 72 height 22
click at [273, 103] on button "Select files" at bounding box center [265, 106] width 72 height 22
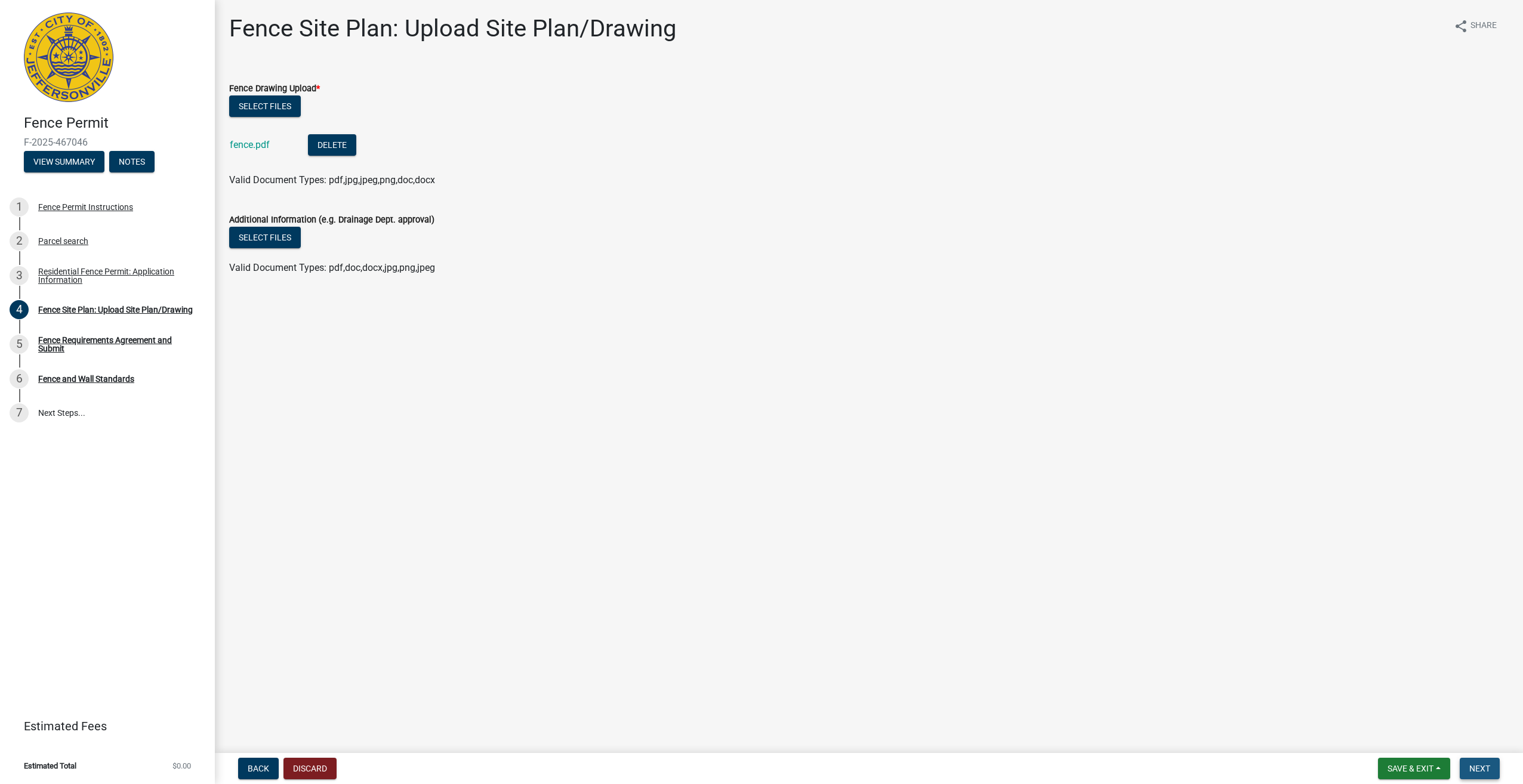
click at [1486, 767] on span "Next" at bounding box center [1480, 768] width 21 height 9
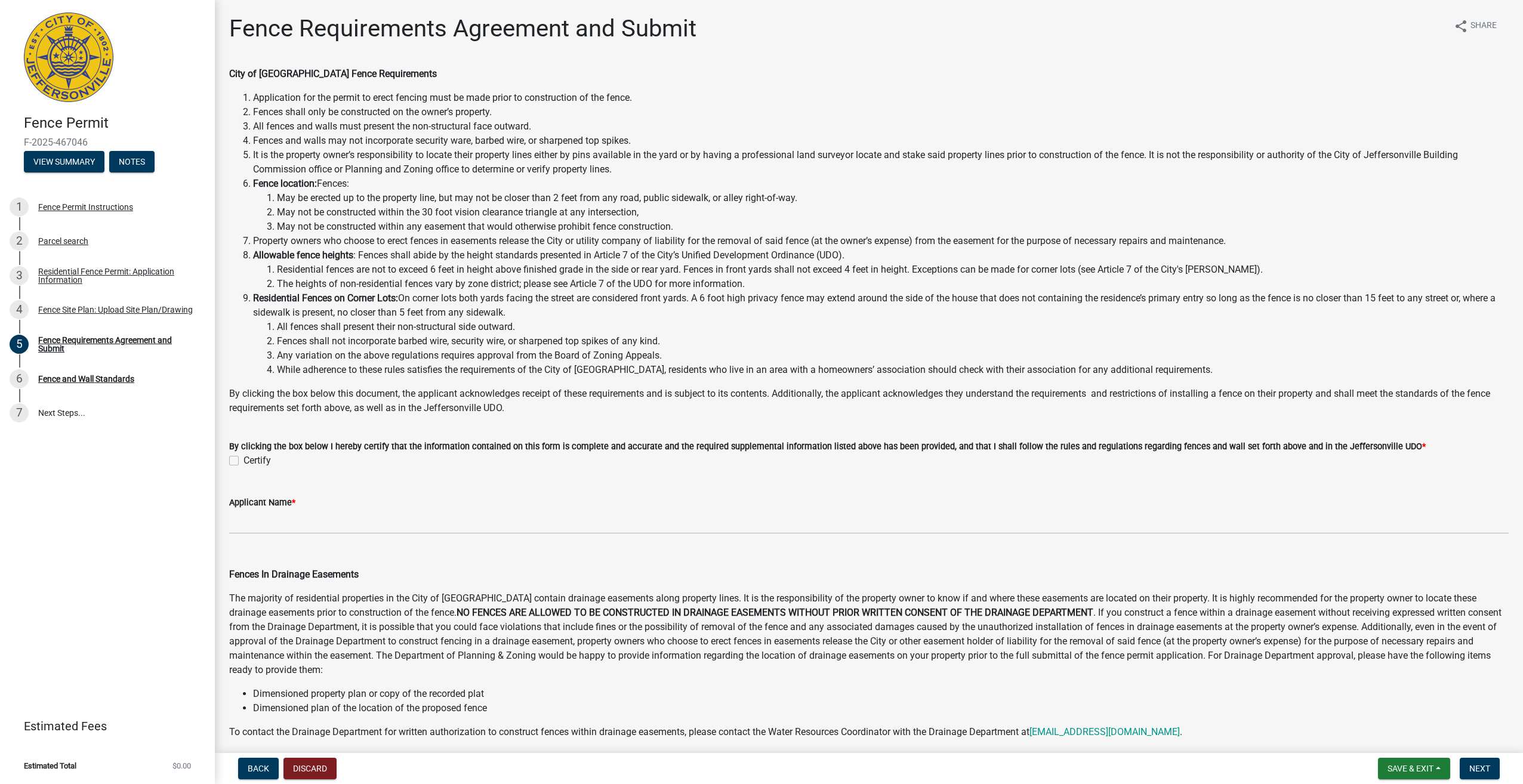
click at [244, 458] on label "Certify" at bounding box center [257, 460] width 27 height 14
click at [244, 458] on input "Certify" at bounding box center [247, 457] width 8 height 8
checkbox input "true"
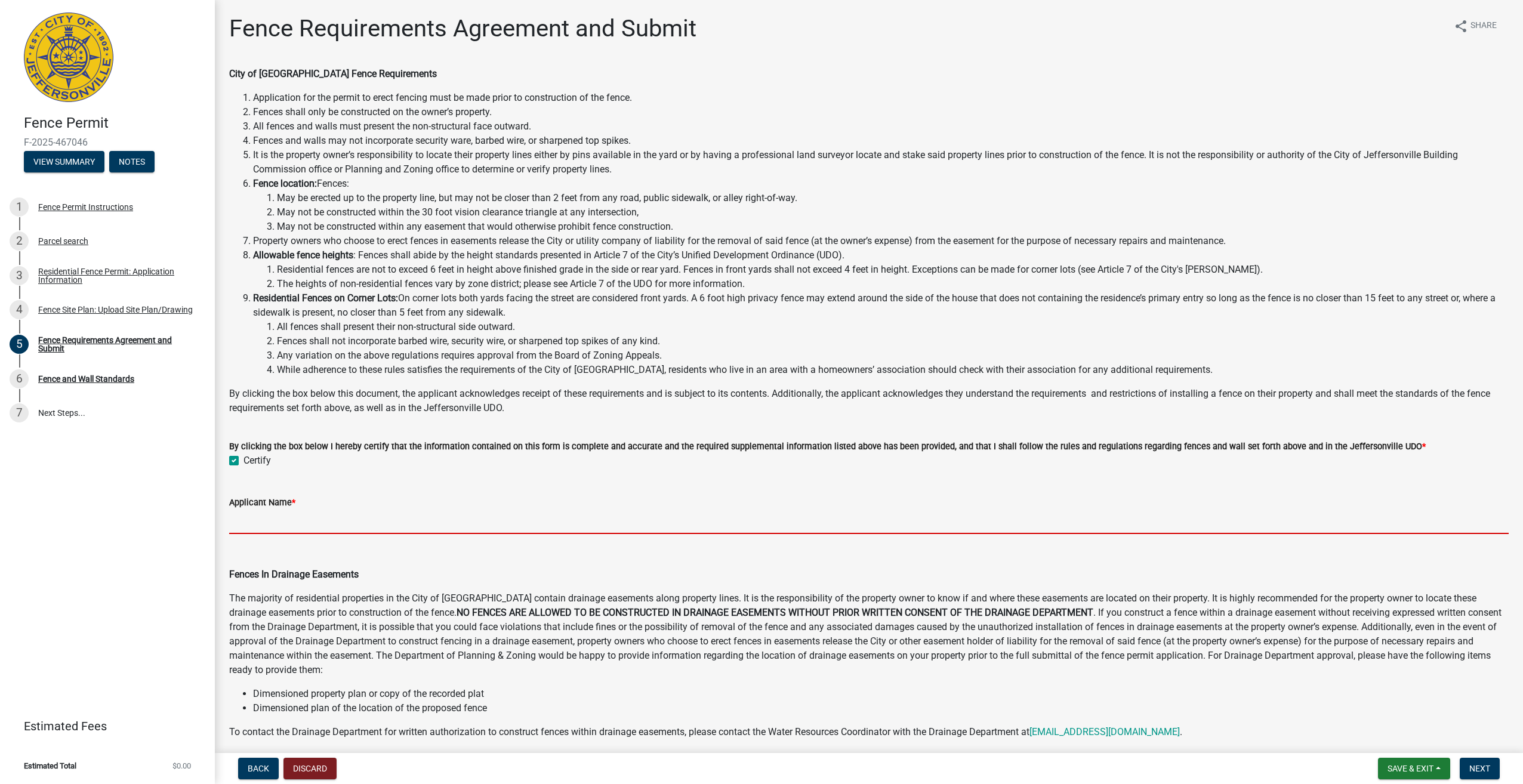
click at [291, 510] on input "Applicant Name *" at bounding box center [869, 521] width 1279 height 24
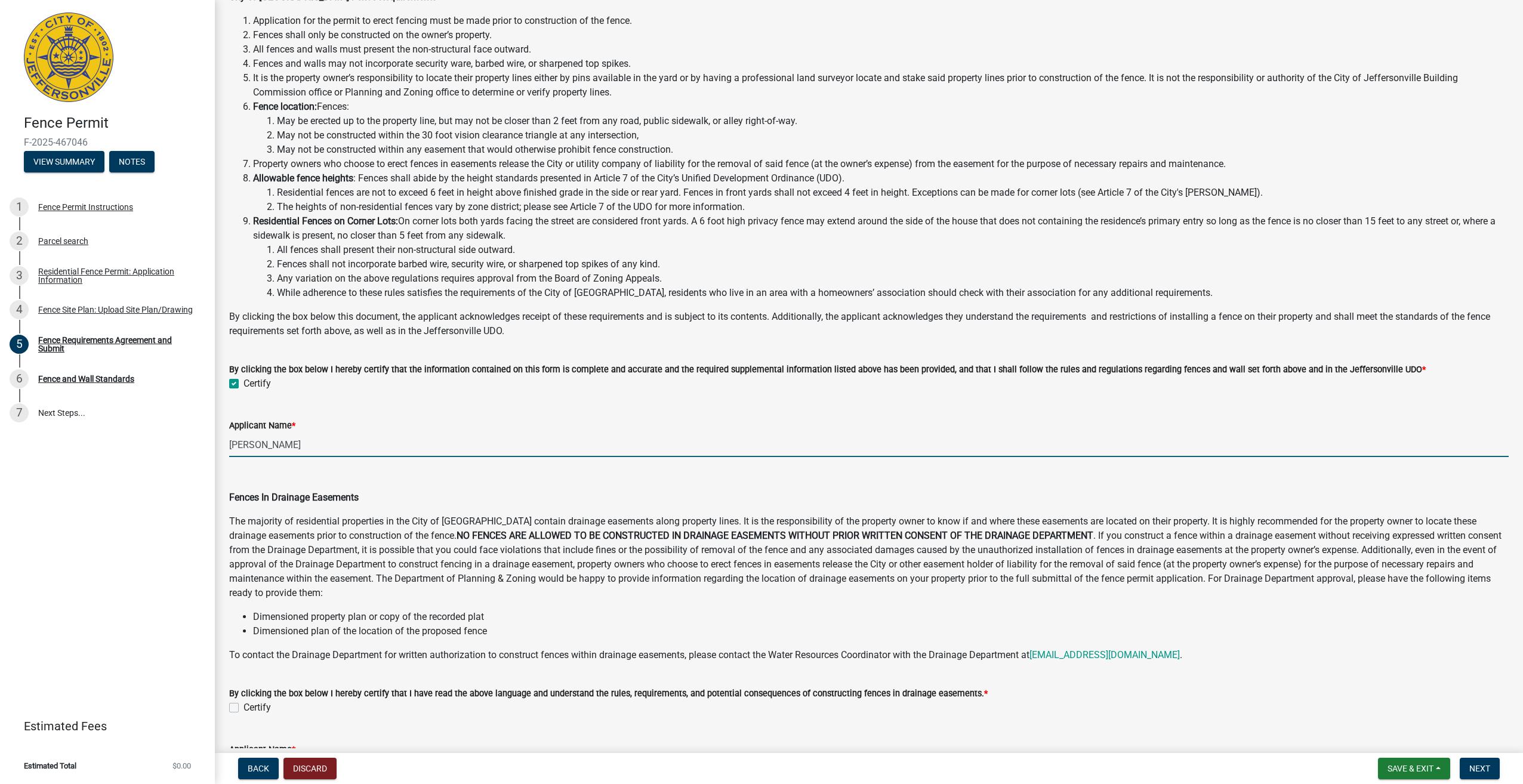
scroll to position [120, 0]
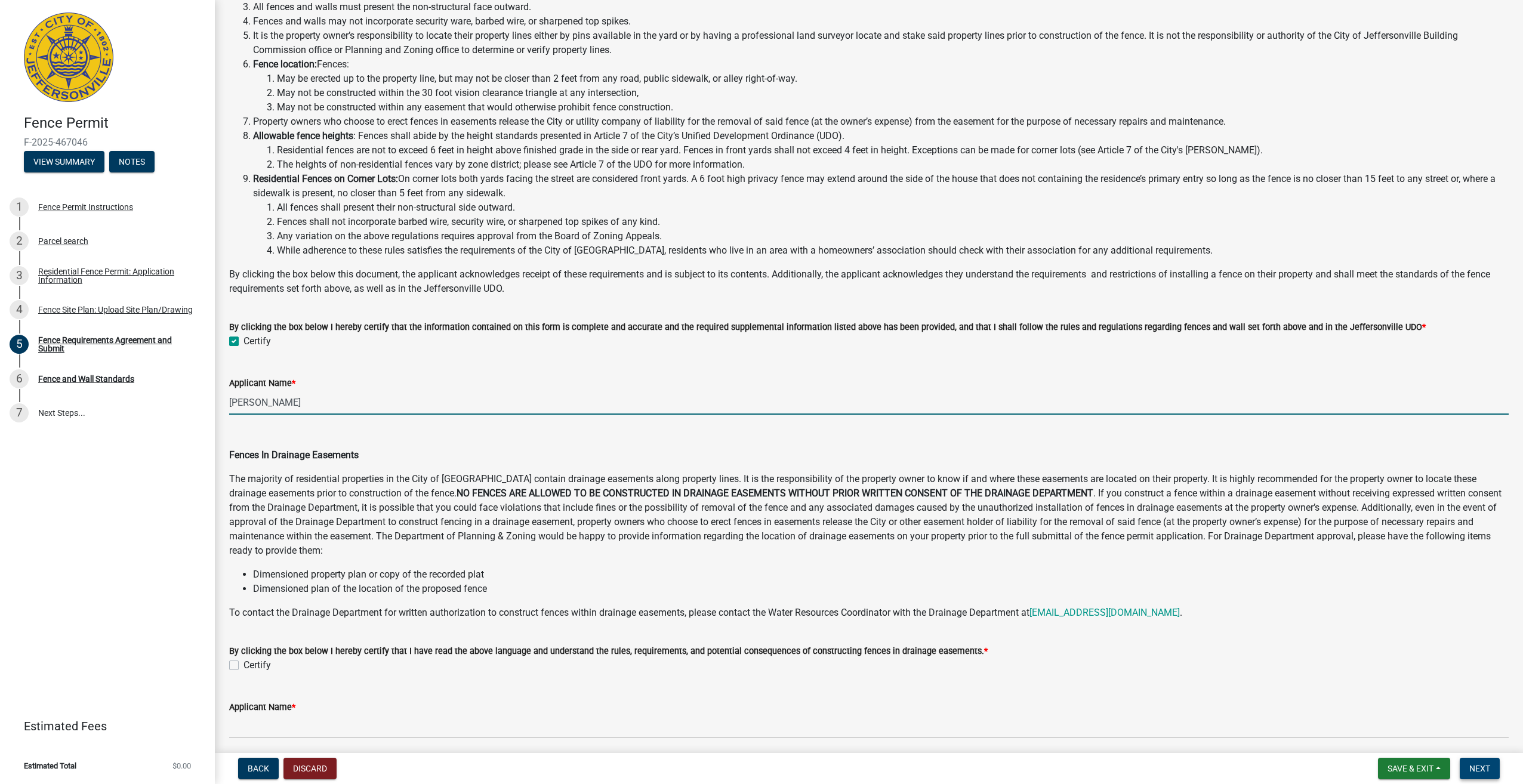
type input "[PERSON_NAME]"
click at [1478, 766] on span "Next" at bounding box center [1480, 768] width 21 height 9
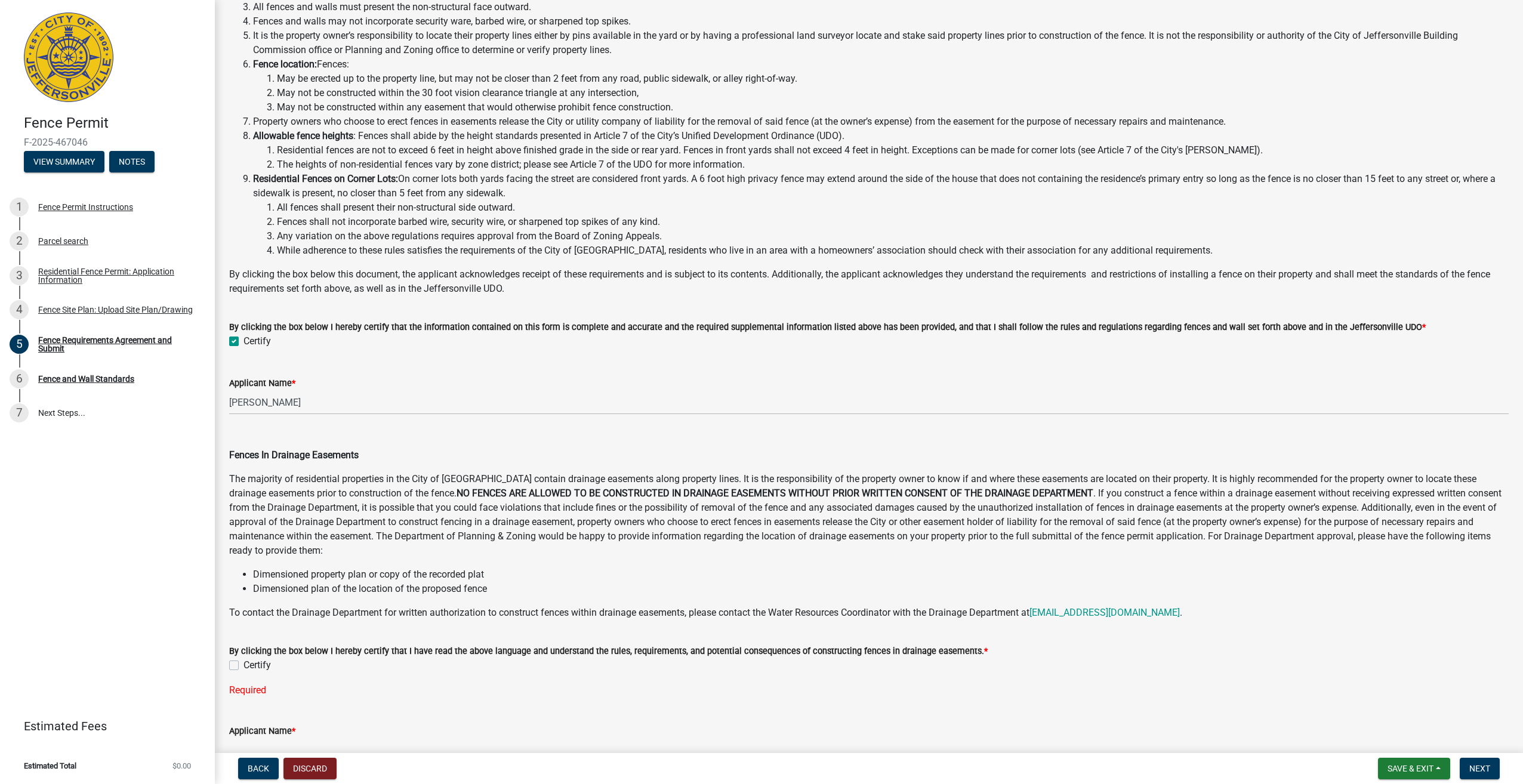
click at [244, 666] on label "Certify" at bounding box center [257, 665] width 27 height 14
click at [244, 666] on input "Certify" at bounding box center [247, 662] width 8 height 8
checkbox input "true"
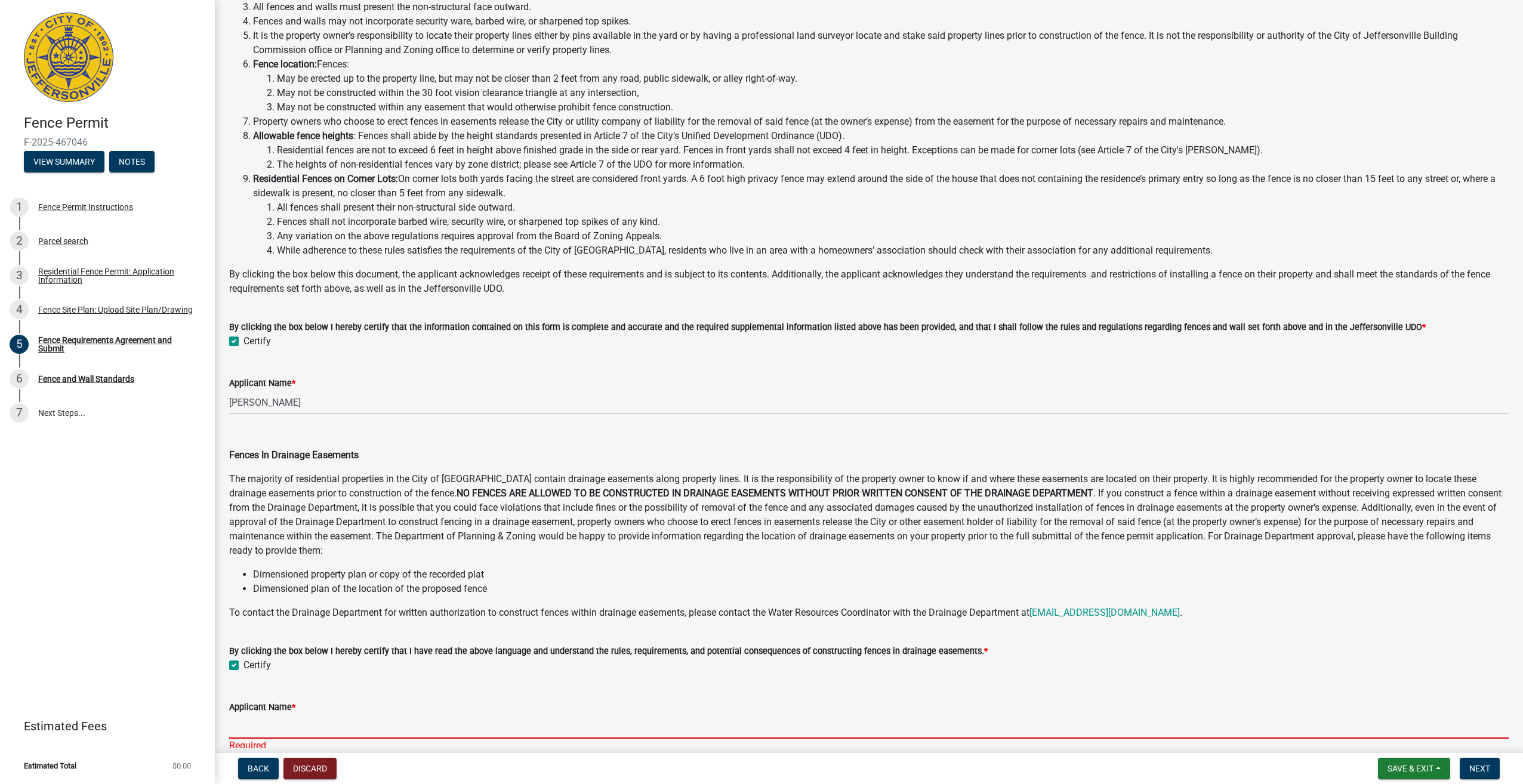
click at [314, 720] on input "Applicant Name *" at bounding box center [869, 726] width 1279 height 24
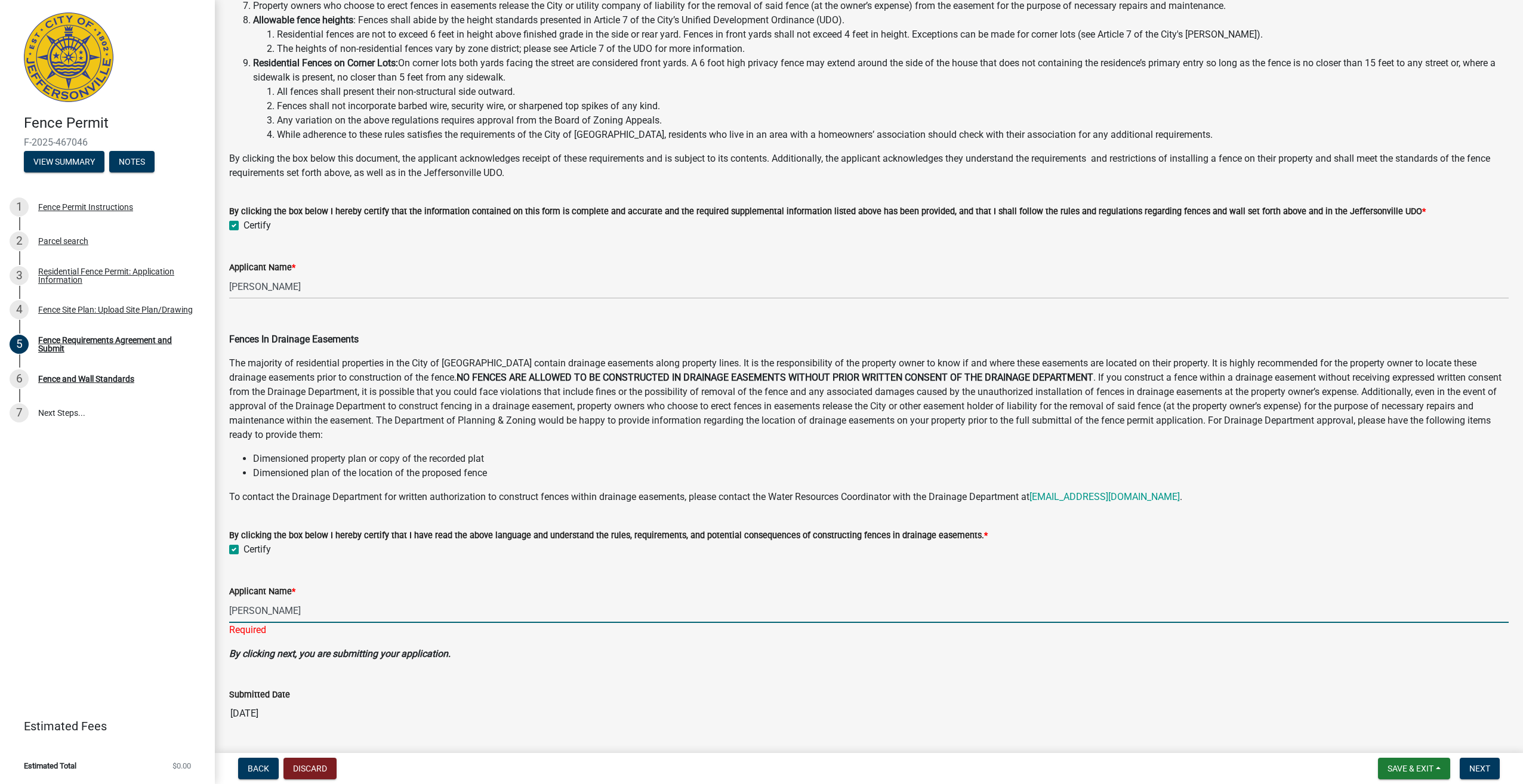
scroll to position [238, 0]
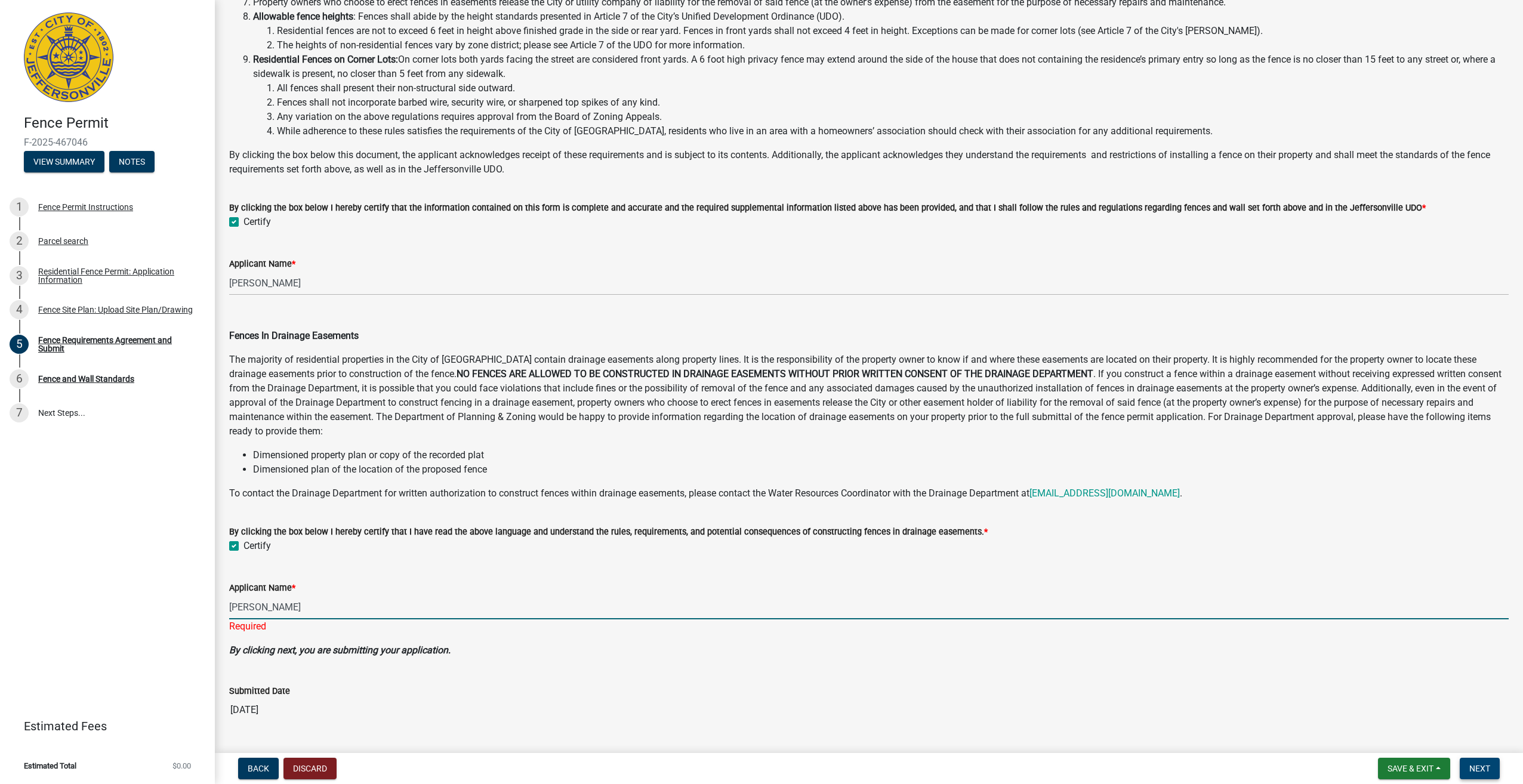
type input "[PERSON_NAME]"
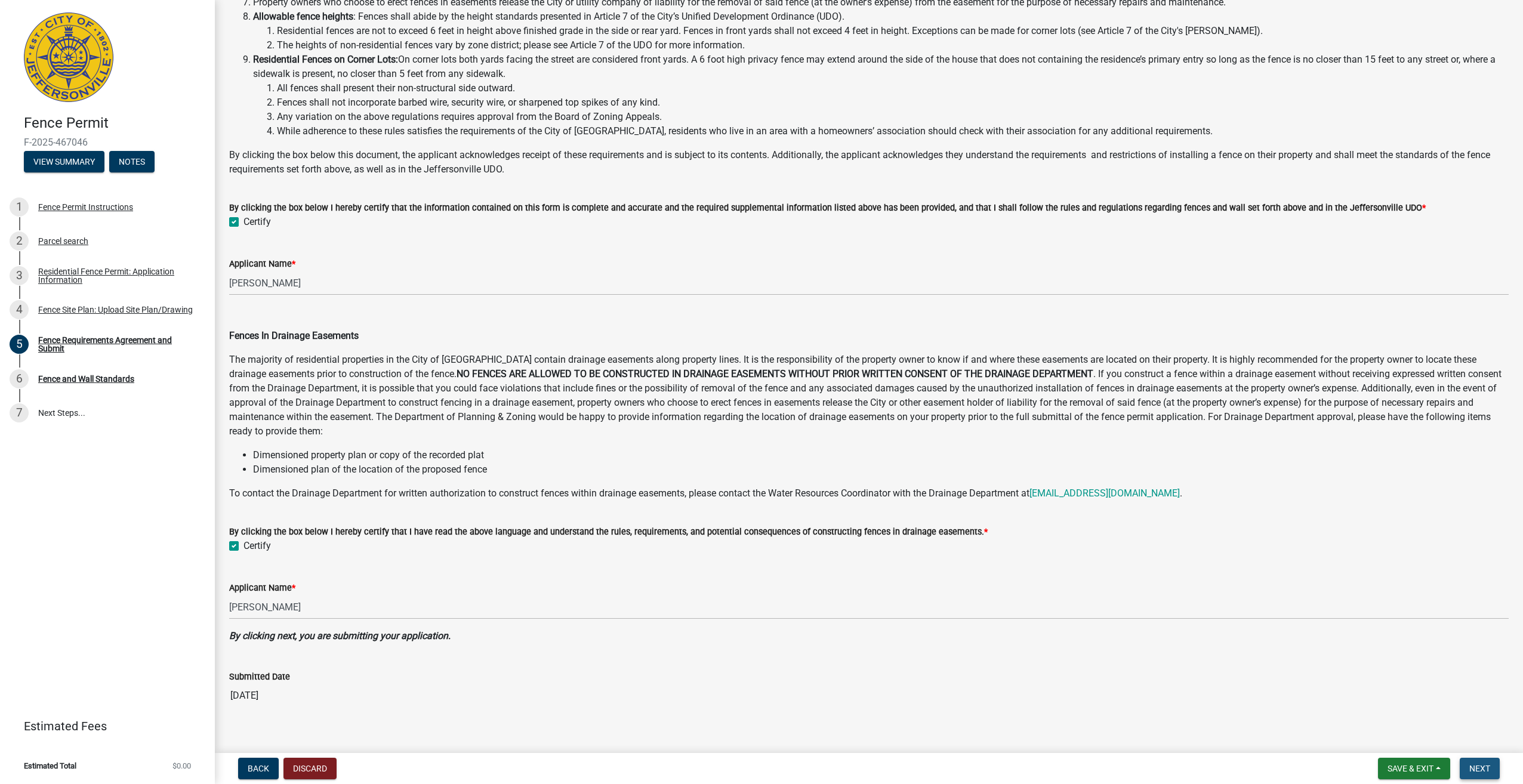
click at [1483, 769] on span "Next" at bounding box center [1480, 768] width 21 height 9
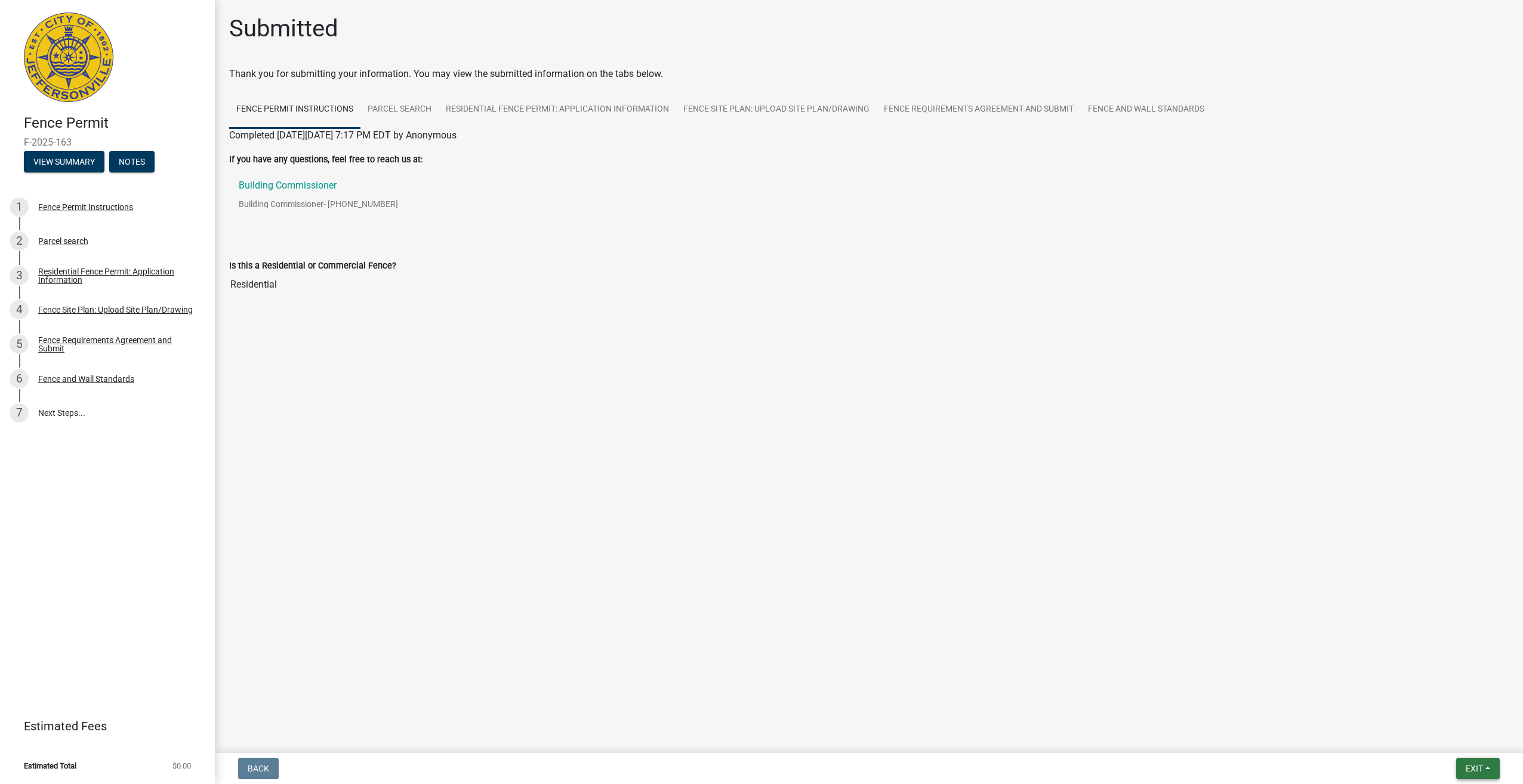
click at [1479, 766] on span "Exit" at bounding box center [1475, 768] width 17 height 9
click at [1447, 738] on button "Save & Exit" at bounding box center [1452, 738] width 95 height 28
click at [135, 310] on div "Fence Site Plan: Upload Site Plan/Drawing" at bounding box center [116, 309] width 155 height 8
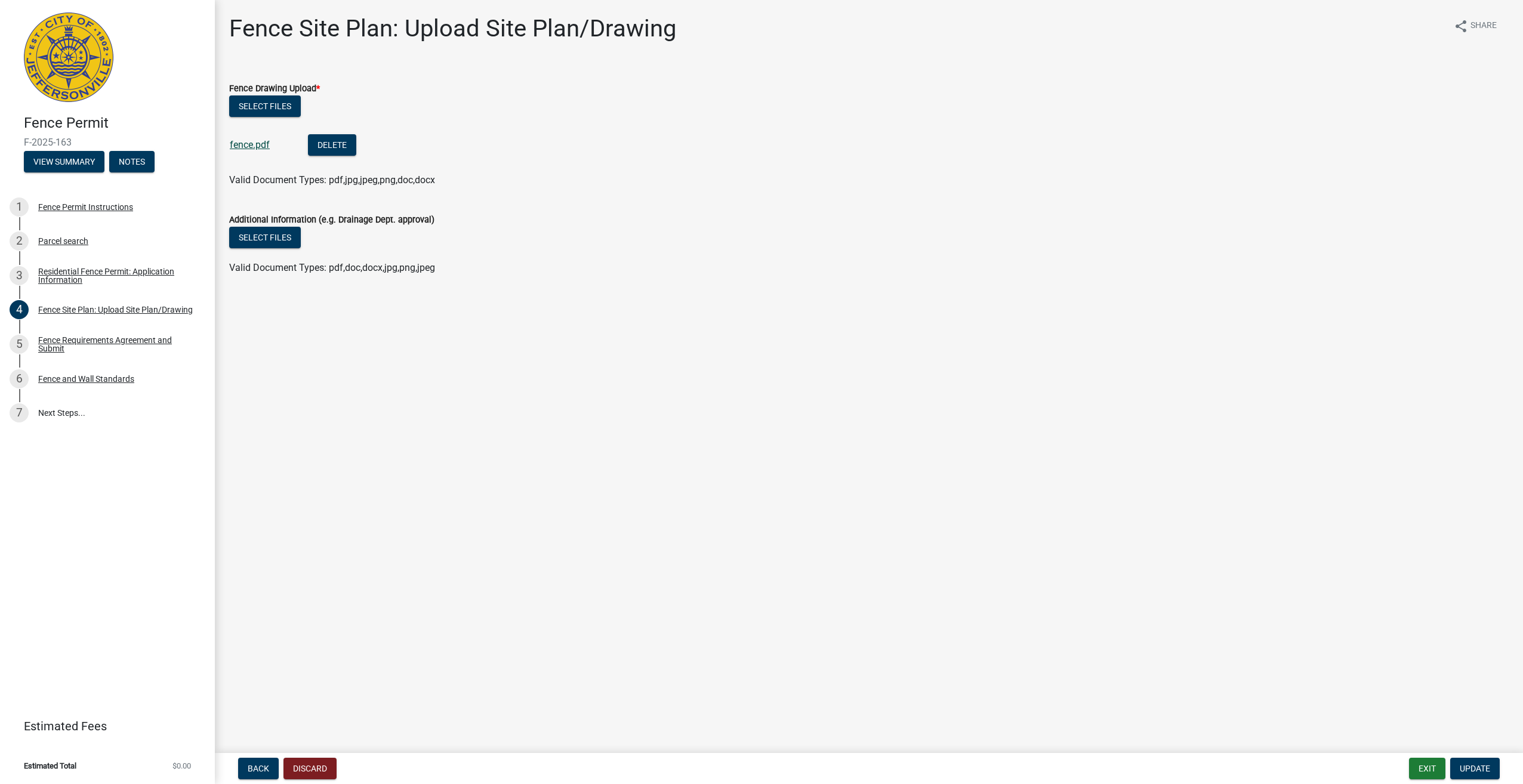
click at [248, 146] on link "fence.pdf" at bounding box center [250, 144] width 40 height 11
click at [1433, 769] on button "Exit" at bounding box center [1427, 768] width 37 height 22
